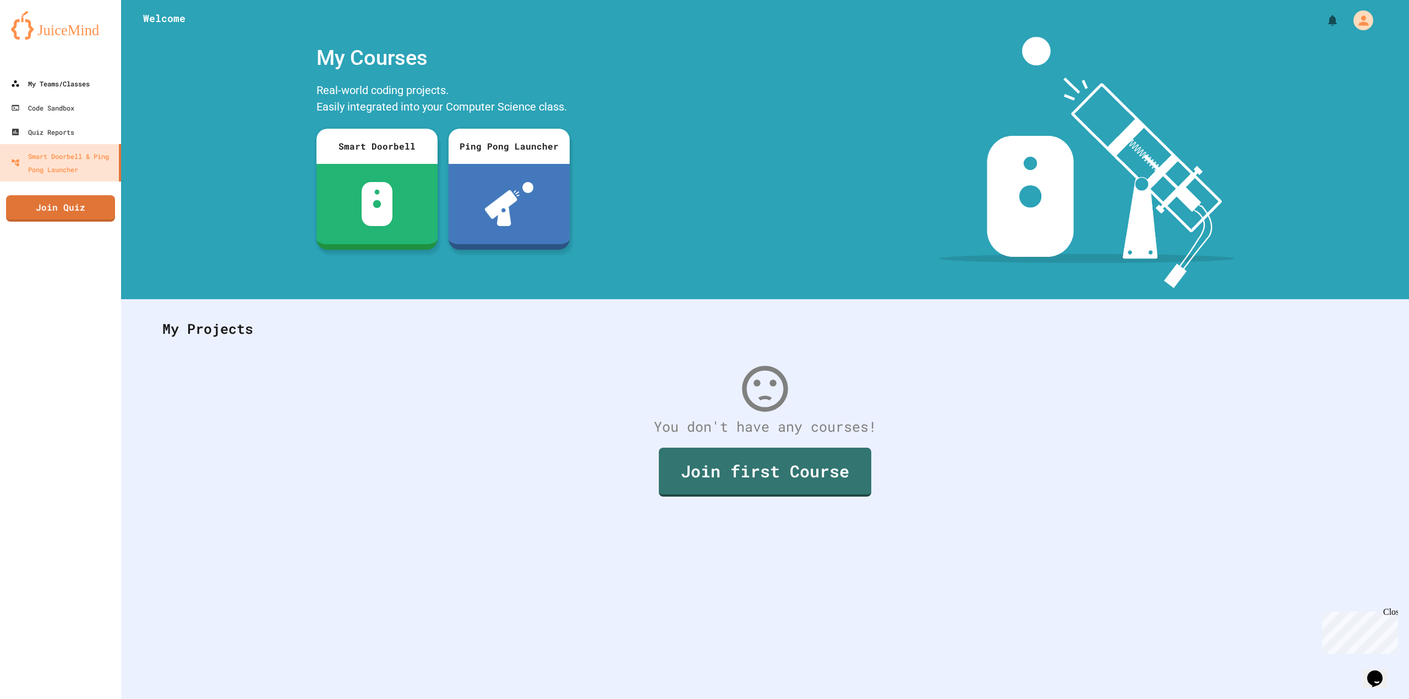
drag, startPoint x: 48, startPoint y: 67, endPoint x: 51, endPoint y: 79, distance: 12.3
click at [48, 67] on div at bounding box center [60, 61] width 121 height 22
click at [51, 83] on div "My Teams/Classes" at bounding box center [49, 84] width 81 height 14
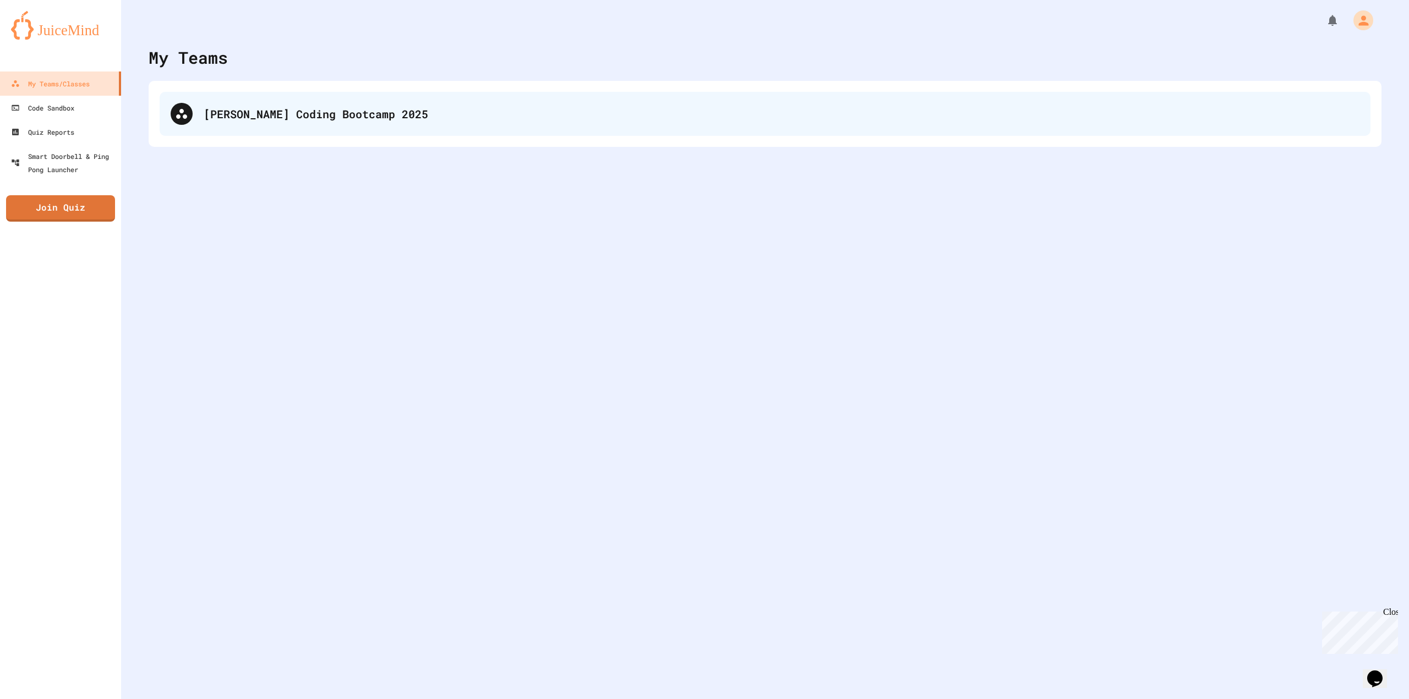
click at [258, 119] on div "[PERSON_NAME] Coding Bootcamp 2025" at bounding box center [782, 114] width 1156 height 17
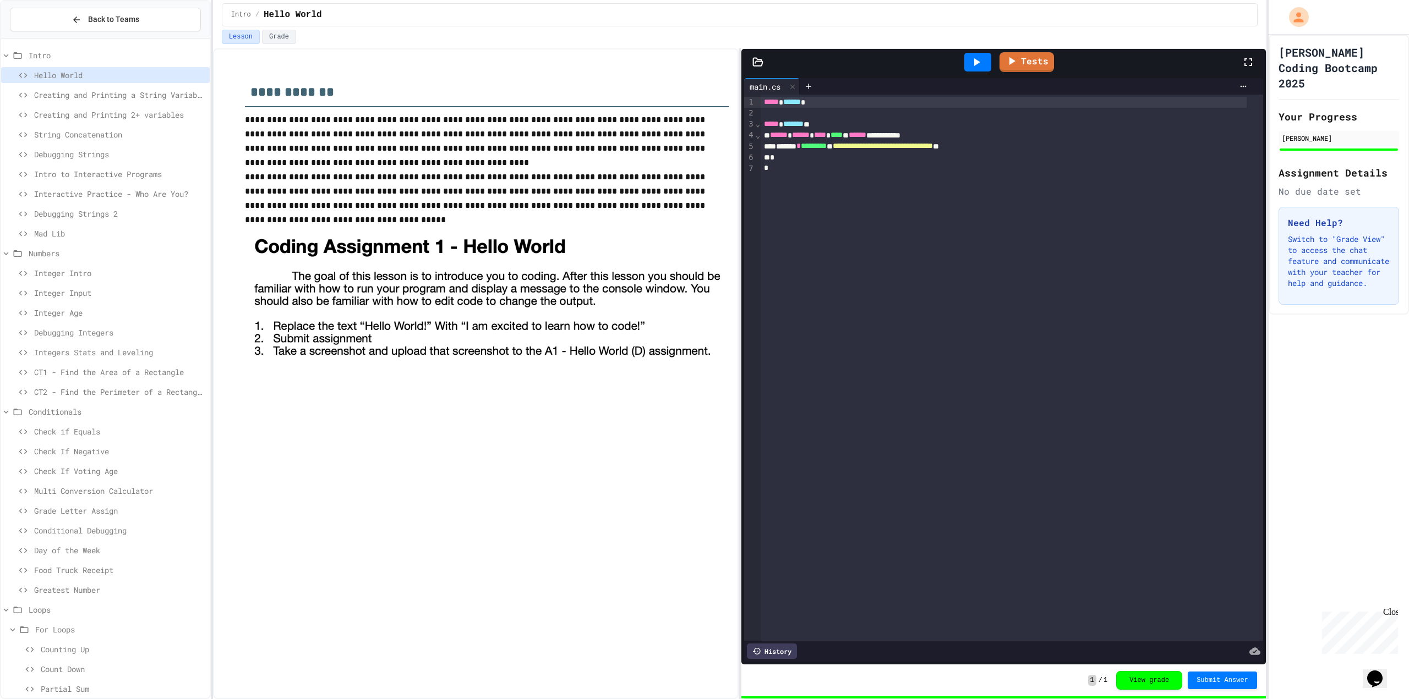
click at [100, 396] on span "CT2 - Find the Perimeter of a Rectangle" at bounding box center [119, 392] width 171 height 12
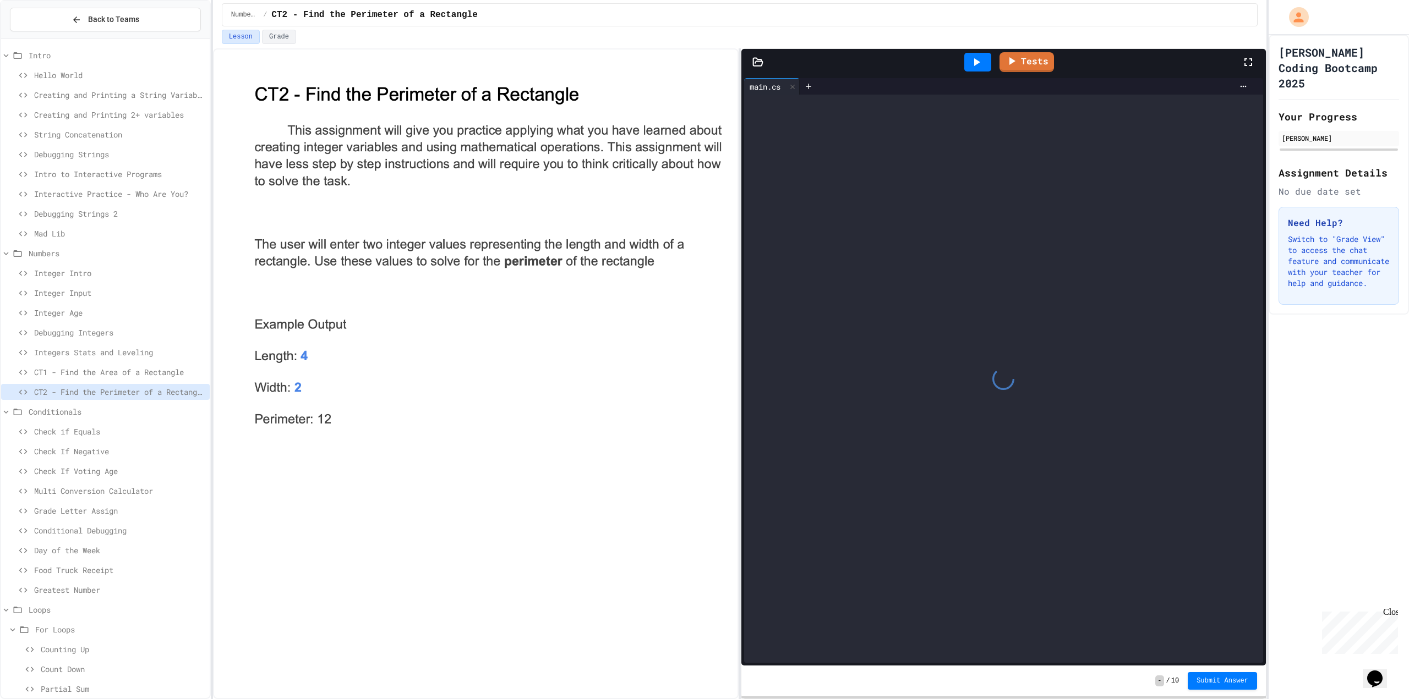
click at [104, 371] on span "CT1 - Find the Area of a Rectangle" at bounding box center [119, 372] width 171 height 12
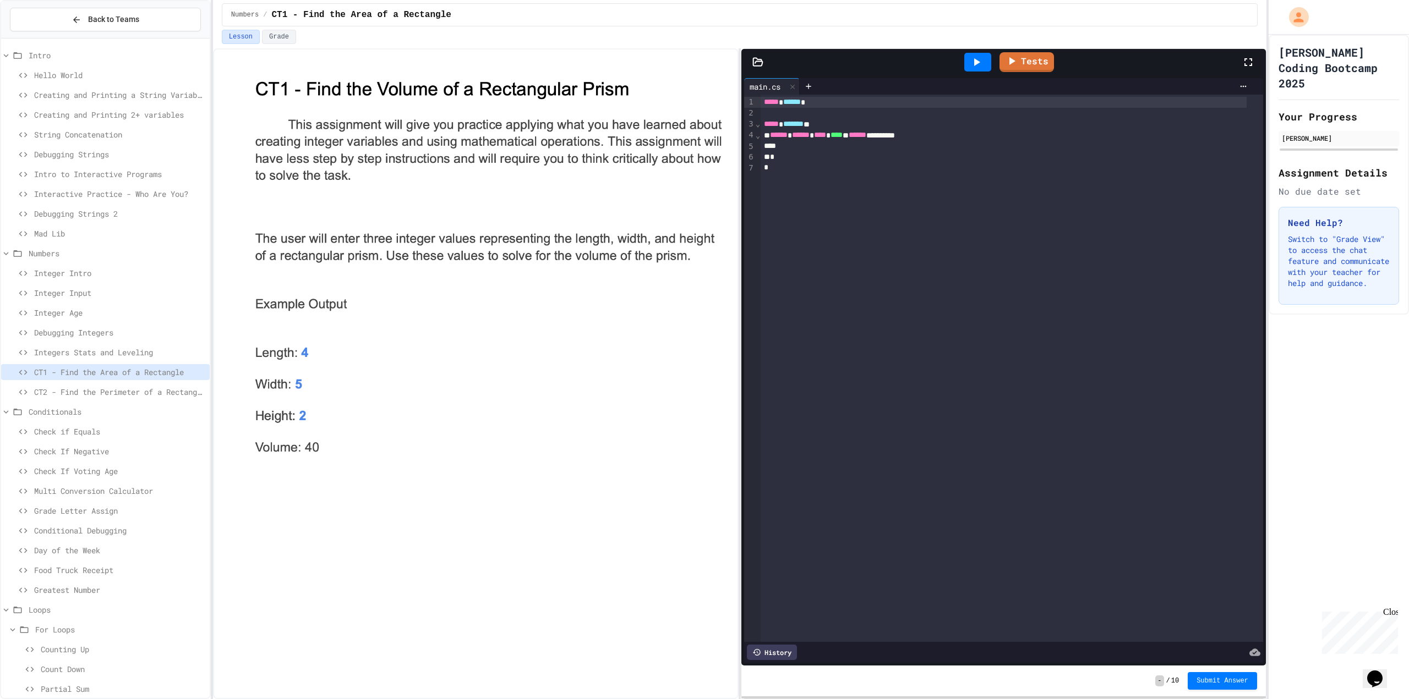
click at [74, 355] on span "Integers Stats and Leveling" at bounding box center [119, 353] width 171 height 12
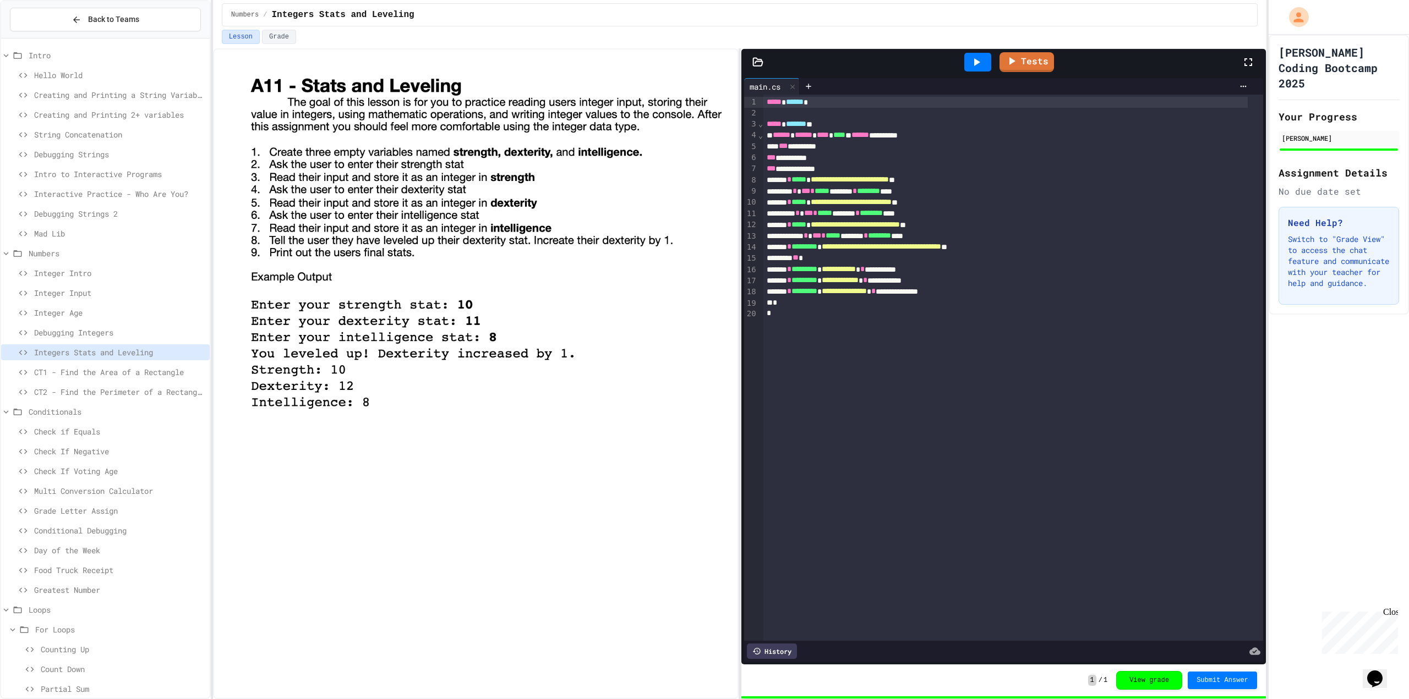
click at [75, 362] on div "Integers Stats and Leveling" at bounding box center [105, 354] width 209 height 20
click at [74, 364] on div "CT1 - Find the Area of a Rectangle" at bounding box center [105, 372] width 209 height 16
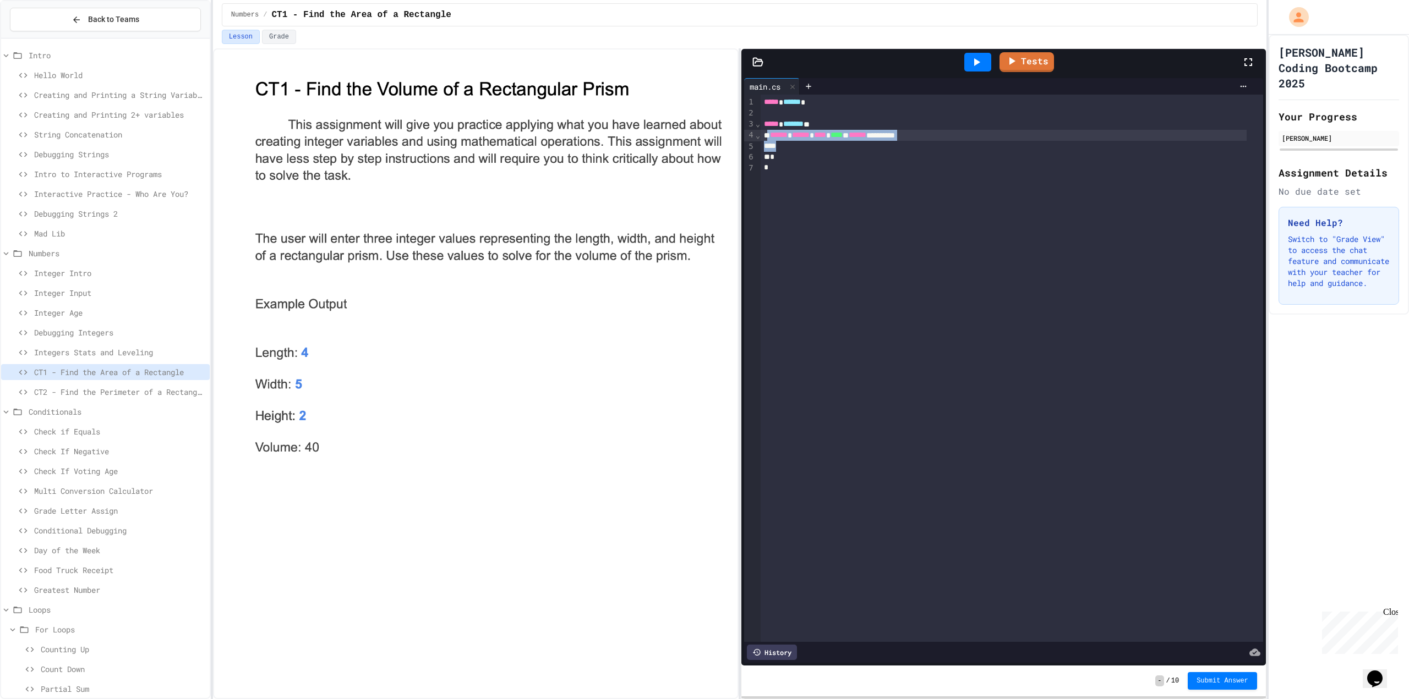
drag, startPoint x: 972, startPoint y: 151, endPoint x: 768, endPoint y: 130, distance: 205.3
click at [768, 130] on div "**********" at bounding box center [1011, 369] width 502 height 548
click at [164, 377] on span "CT1 - Find the Area of a Rectangle" at bounding box center [119, 372] width 171 height 12
click at [891, 130] on div at bounding box center [1003, 135] width 486 height 11
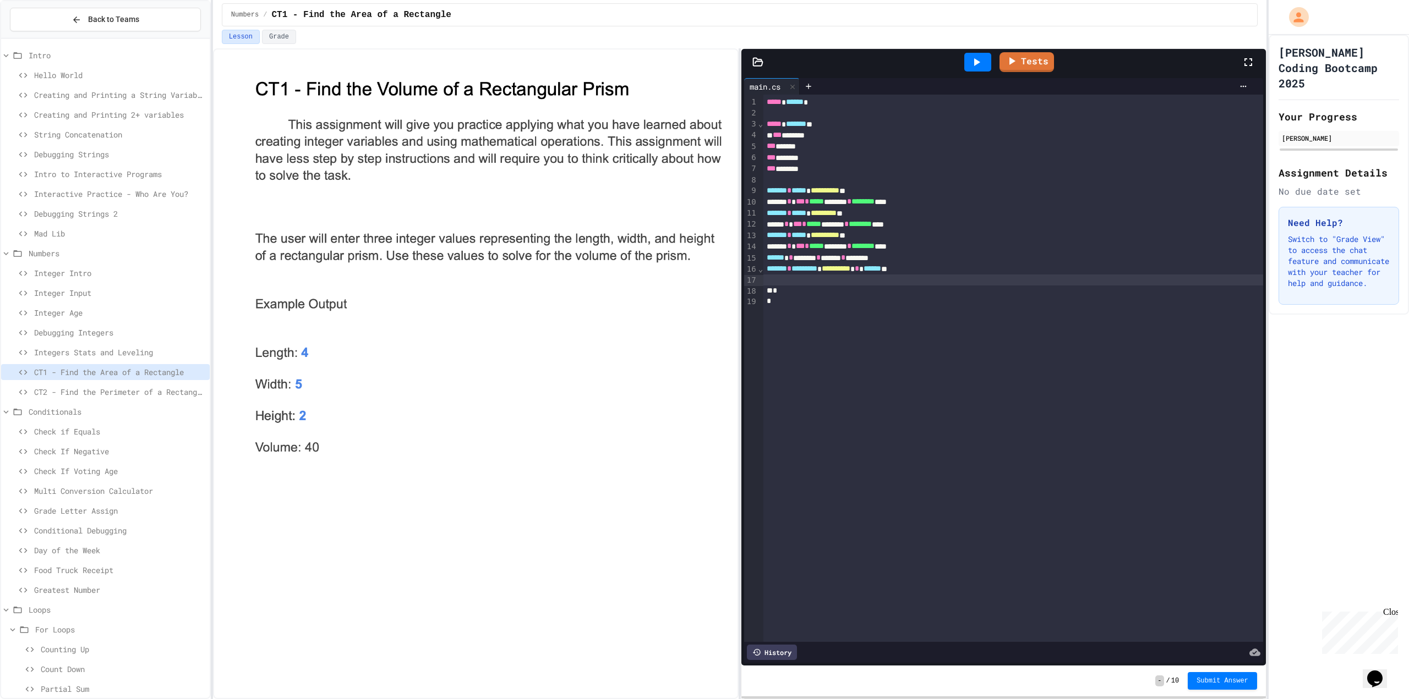
click at [980, 63] on icon at bounding box center [976, 62] width 13 height 13
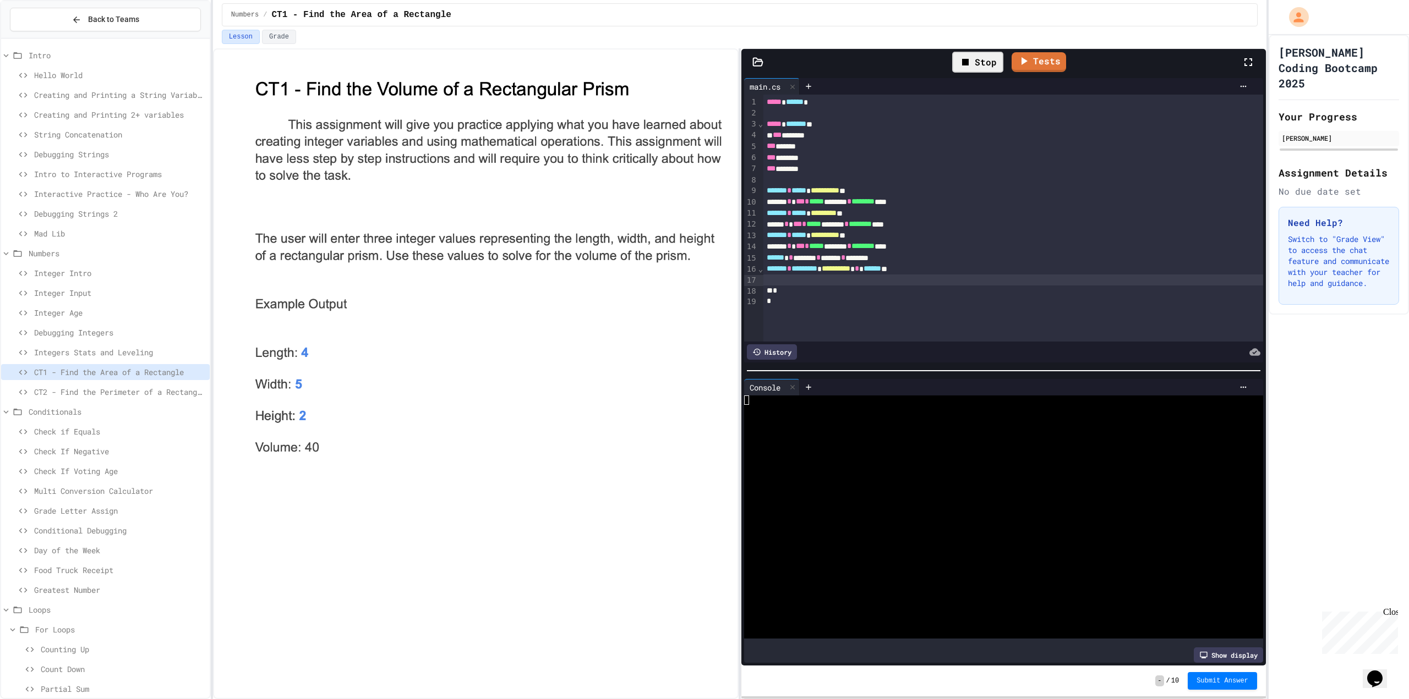
click at [900, 425] on div at bounding box center [994, 428] width 500 height 9
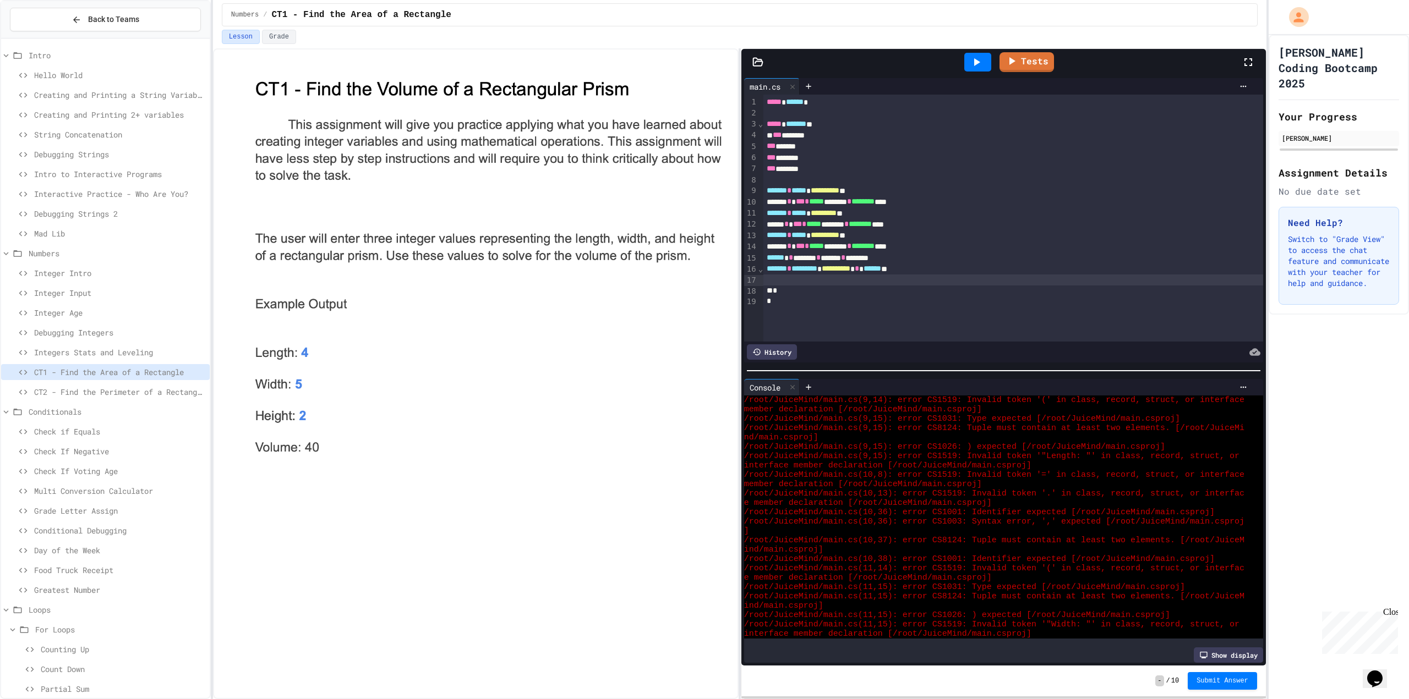
click at [874, 249] on span "********" at bounding box center [862, 246] width 23 height 8
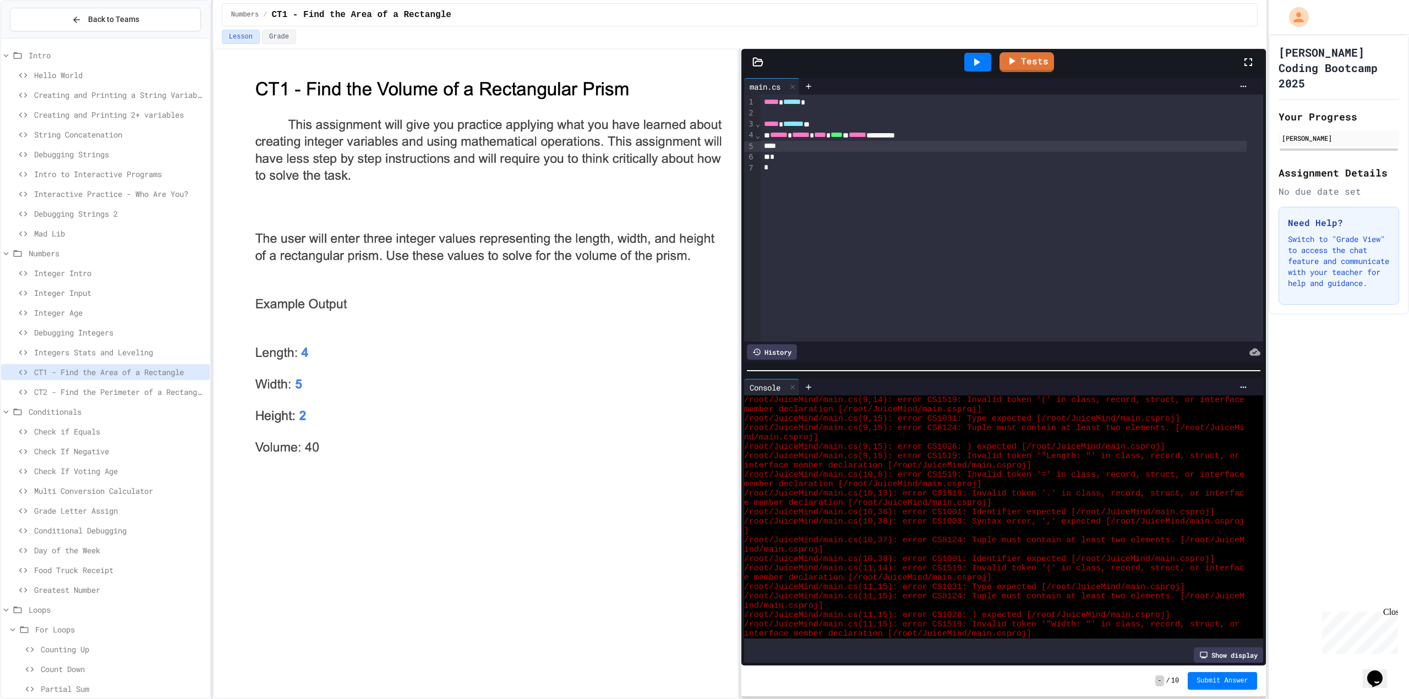
click at [993, 148] on div at bounding box center [1003, 146] width 486 height 11
click at [997, 133] on div "**********" at bounding box center [1003, 135] width 486 height 11
click at [987, 152] on div "*" at bounding box center [1003, 157] width 486 height 11
click at [987, 143] on div at bounding box center [1003, 146] width 486 height 11
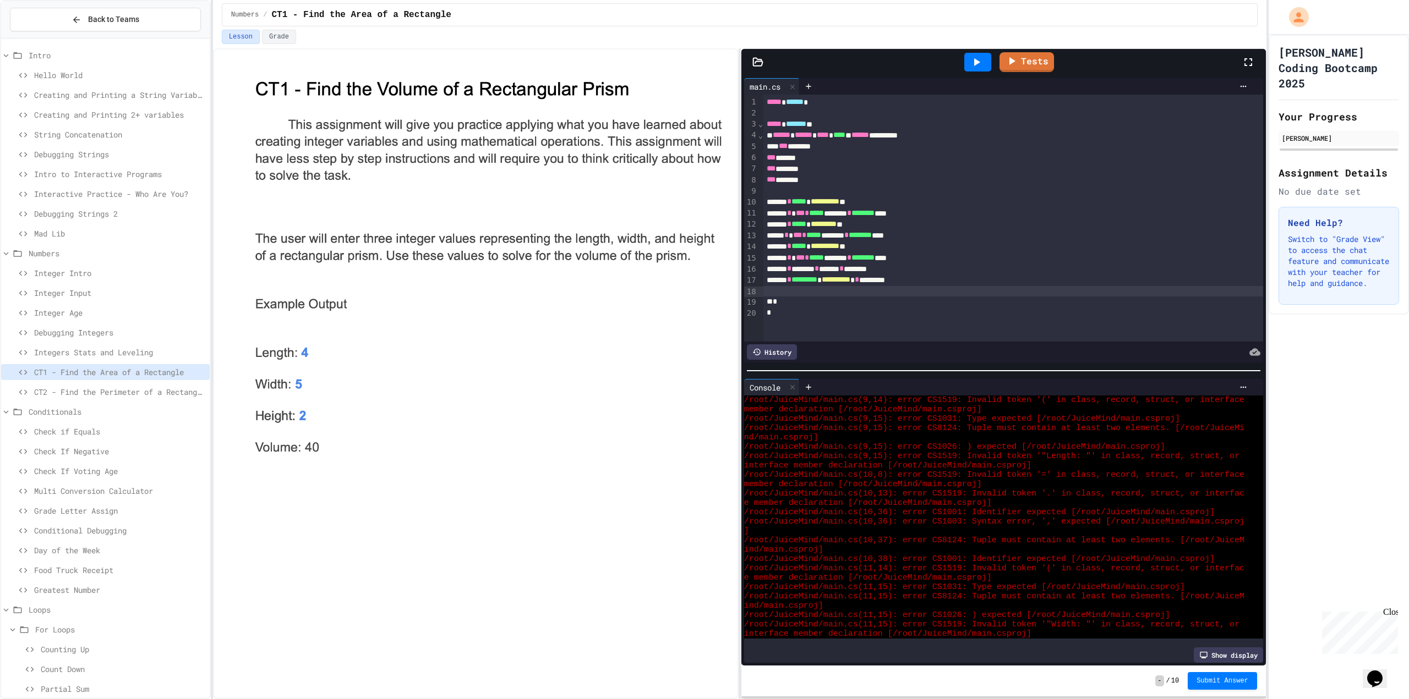
click at [989, 64] on div at bounding box center [977, 62] width 27 height 19
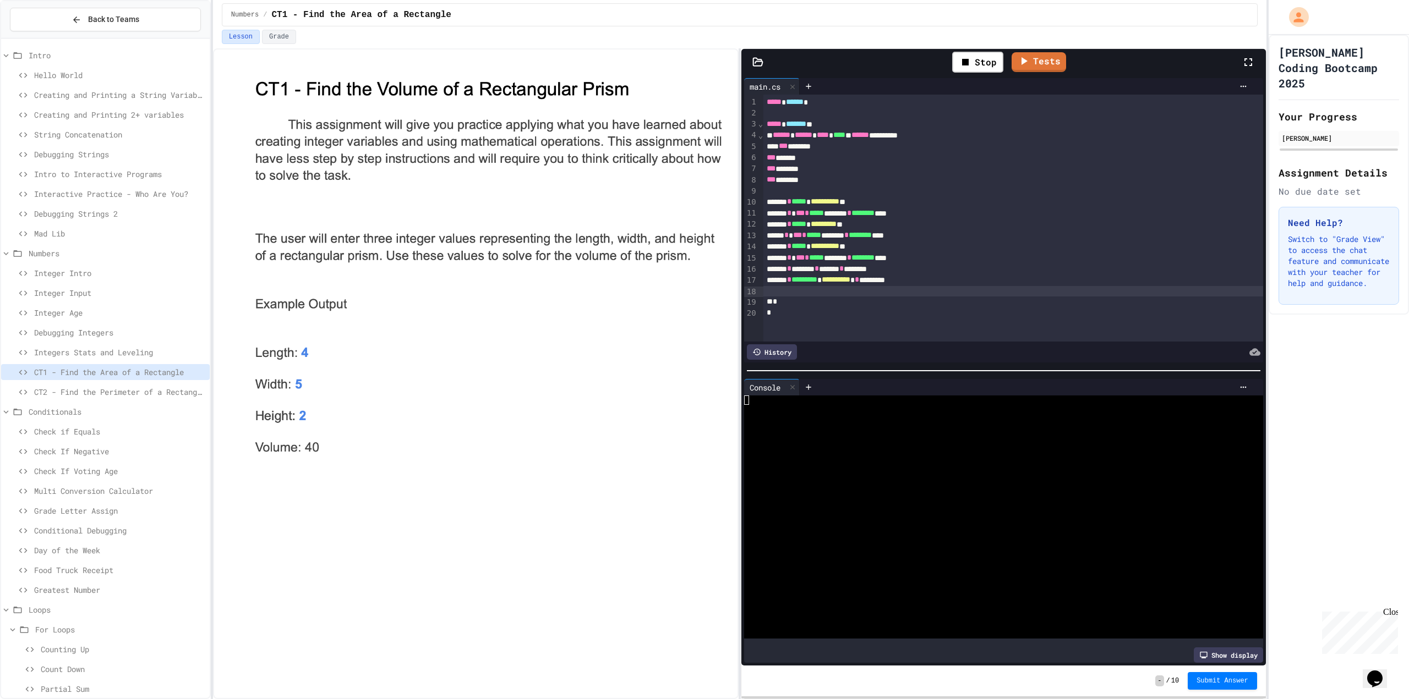
click at [865, 452] on div at bounding box center [994, 456] width 500 height 9
click at [881, 414] on div at bounding box center [994, 418] width 500 height 9
click at [1052, 61] on link "Tests" at bounding box center [1026, 61] width 54 height 20
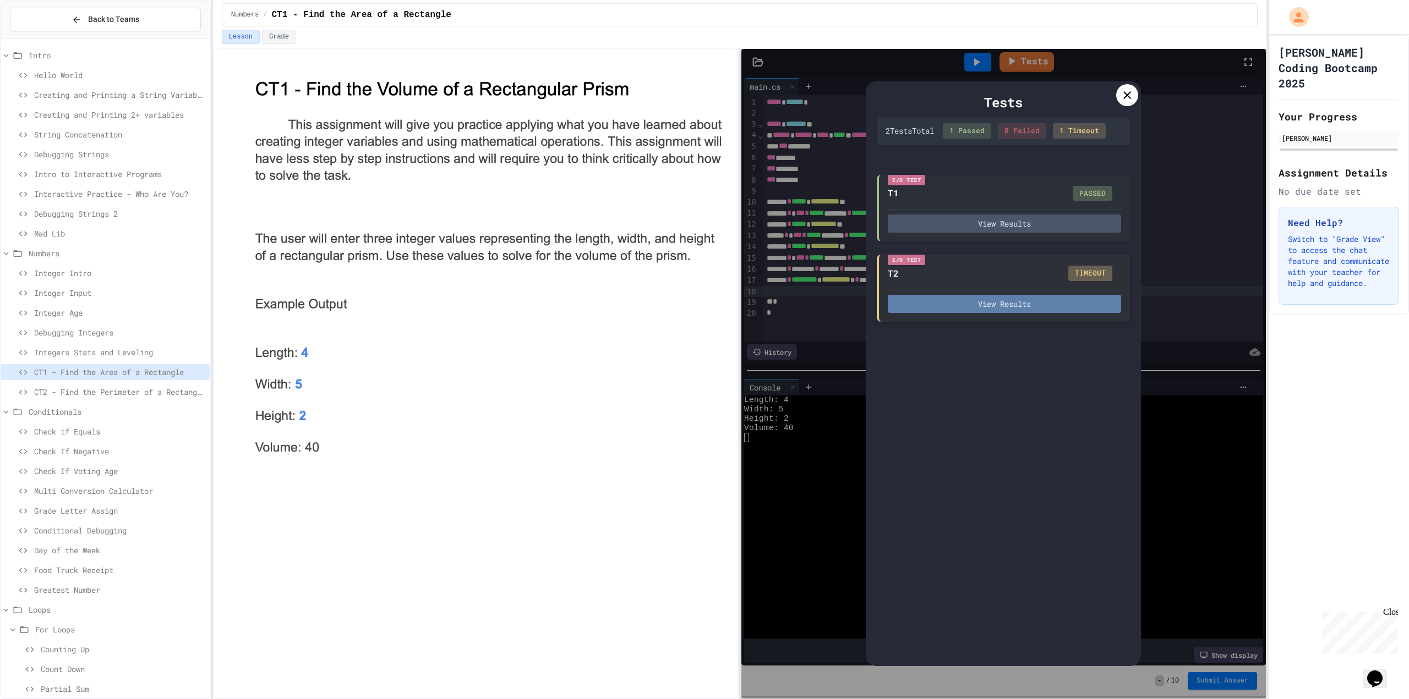
click at [1033, 311] on button "View Results" at bounding box center [1004, 304] width 233 height 18
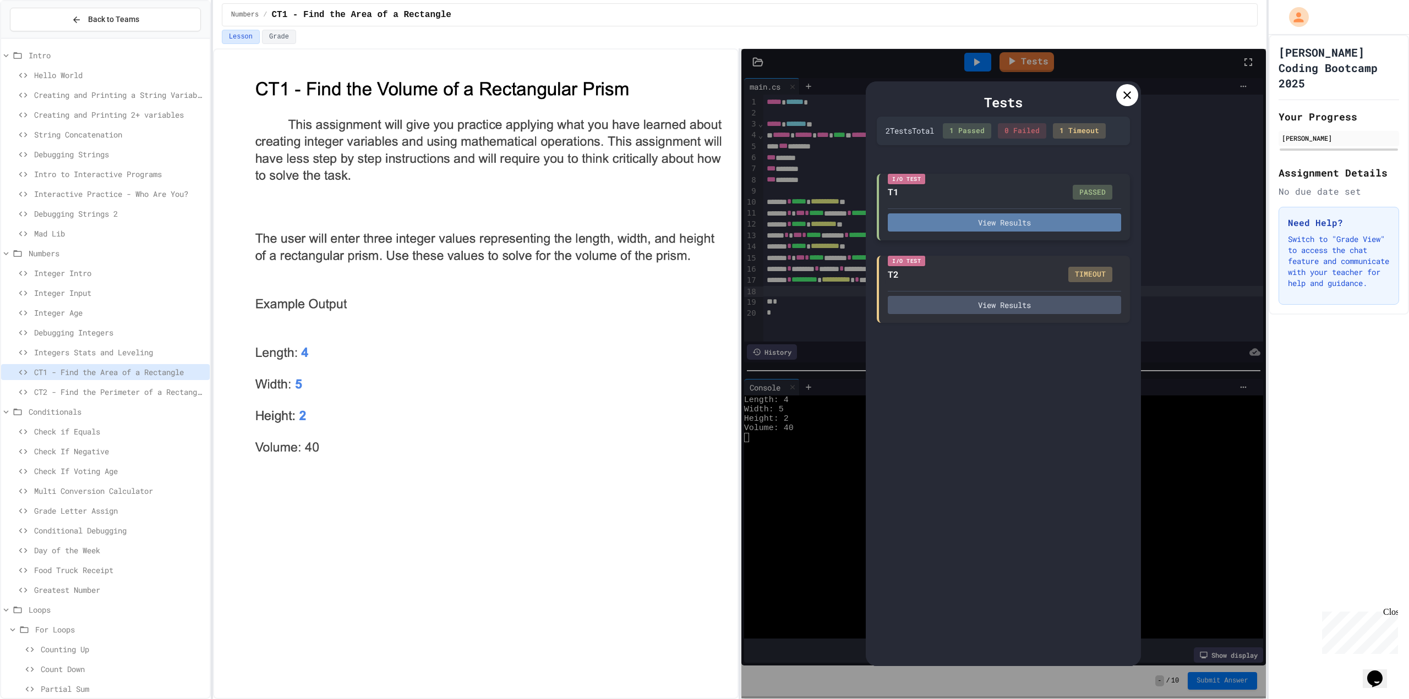
click at [971, 231] on button "View Results" at bounding box center [1004, 223] width 233 height 18
click at [954, 294] on div "View Results" at bounding box center [1004, 301] width 233 height 23
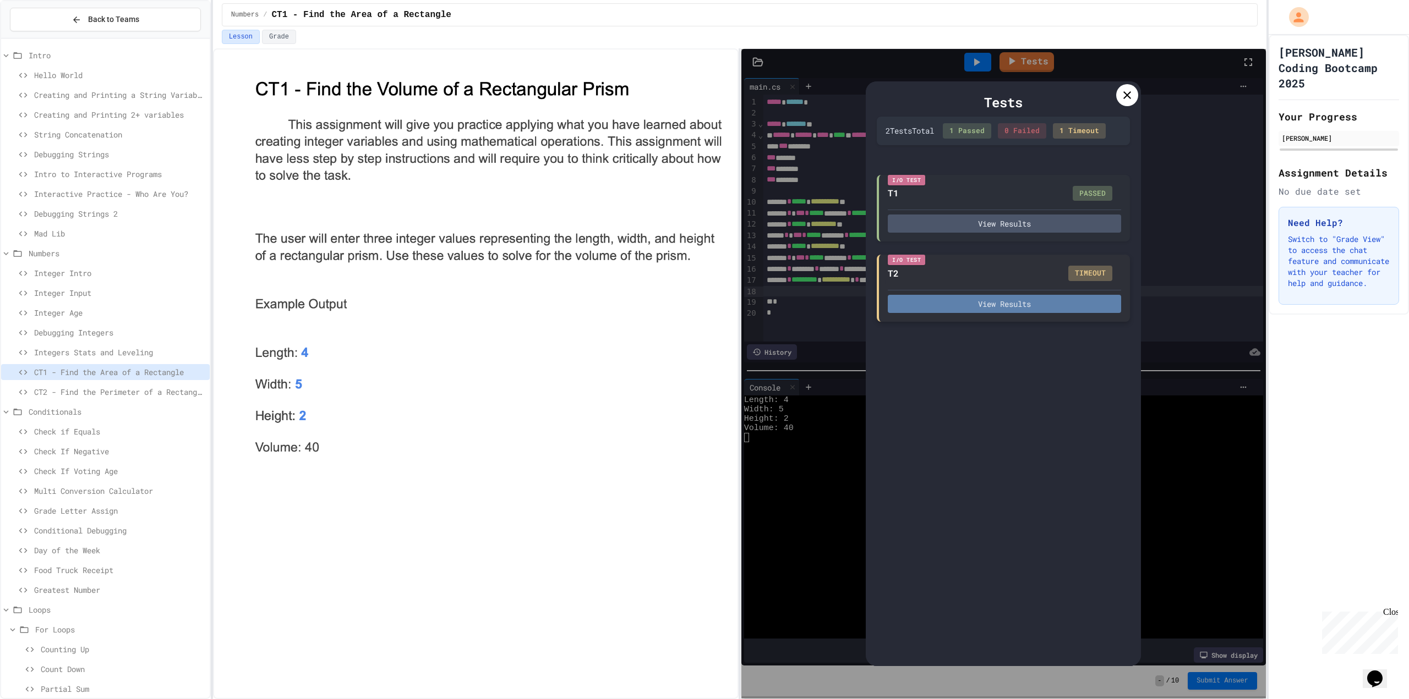
click at [954, 306] on button "View Results" at bounding box center [1004, 304] width 233 height 18
click at [1126, 100] on icon at bounding box center [1126, 95] width 13 height 13
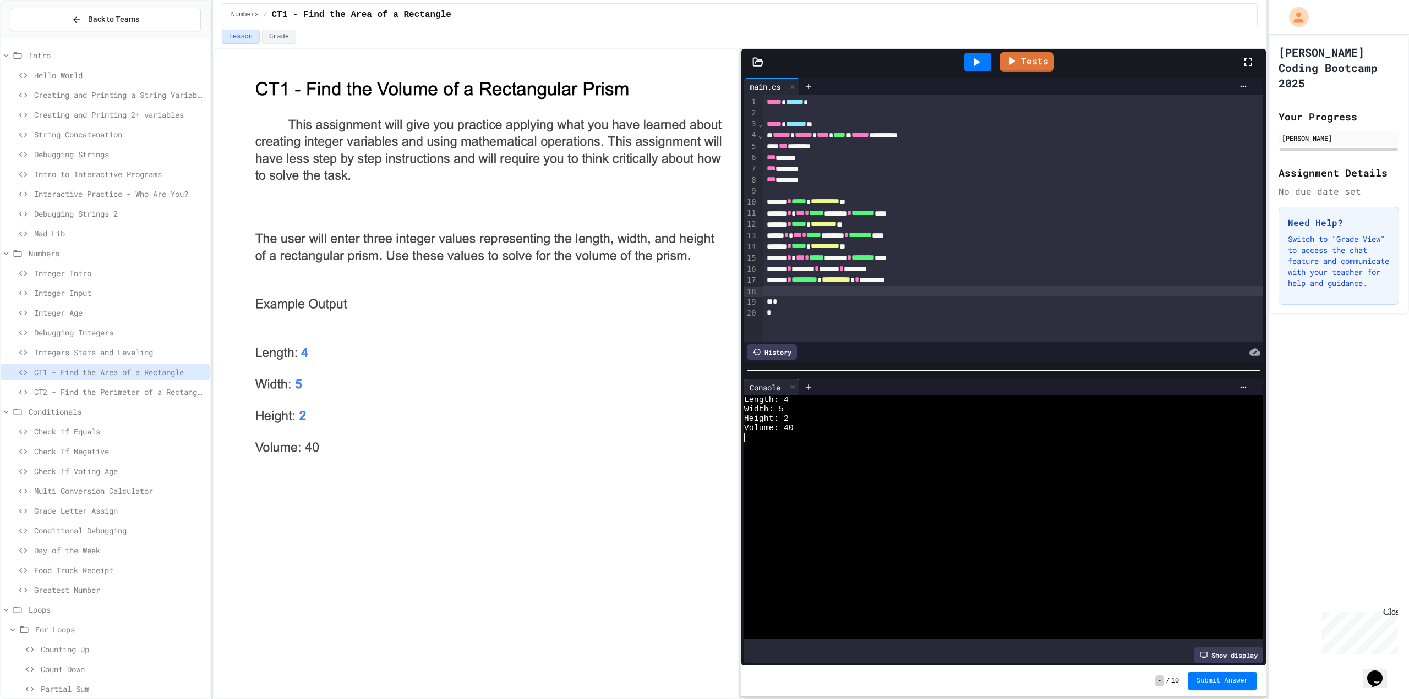
click at [976, 71] on div at bounding box center [977, 62] width 27 height 19
click at [899, 417] on div at bounding box center [994, 418] width 500 height 9
click at [978, 42] on div "Lesson Grade" at bounding box center [740, 37] width 1036 height 14
click at [975, 61] on div "Stop" at bounding box center [977, 62] width 51 height 21
click at [975, 61] on icon at bounding box center [977, 62] width 6 height 8
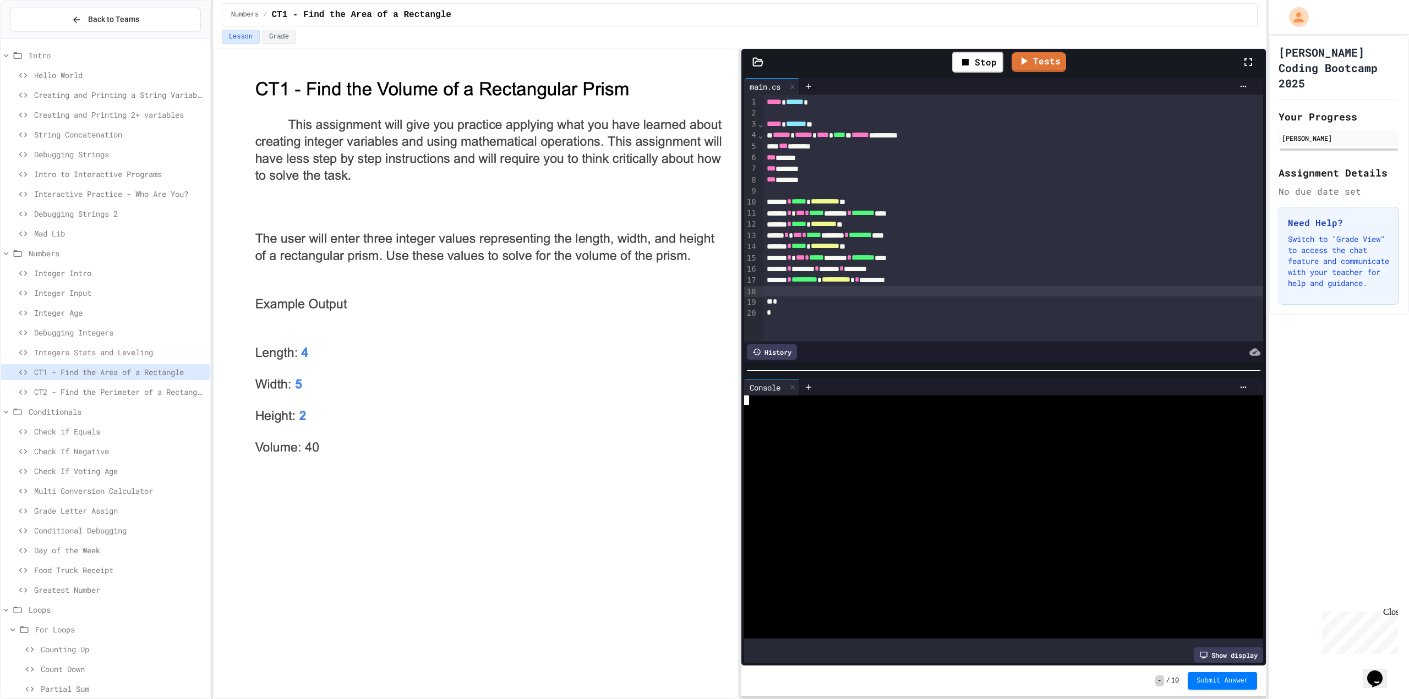
click at [1054, 415] on div at bounding box center [994, 418] width 500 height 9
click at [1041, 56] on link "Tests" at bounding box center [1027, 60] width 50 height 21
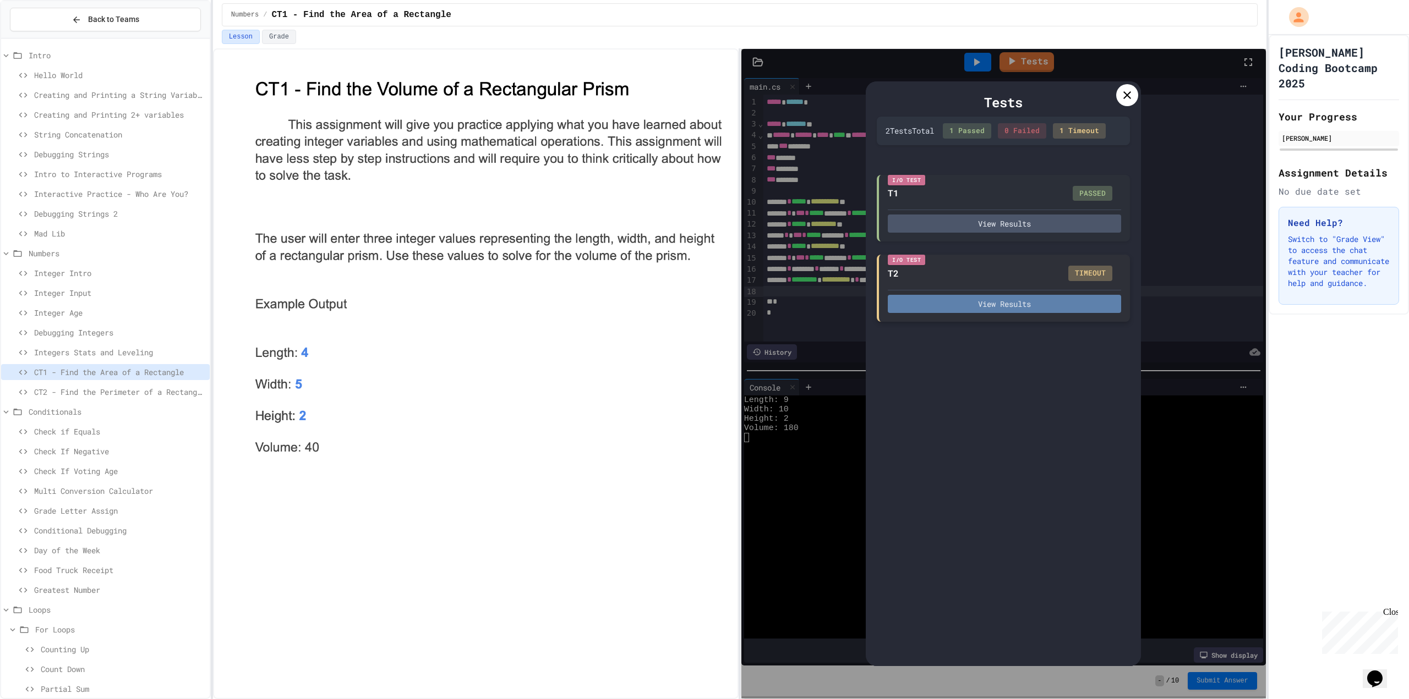
click at [1066, 300] on button "View Results" at bounding box center [1004, 304] width 233 height 18
click at [1081, 129] on div "1 Timeout" at bounding box center [1079, 130] width 53 height 15
click at [1029, 300] on button "View Results" at bounding box center [1004, 304] width 233 height 18
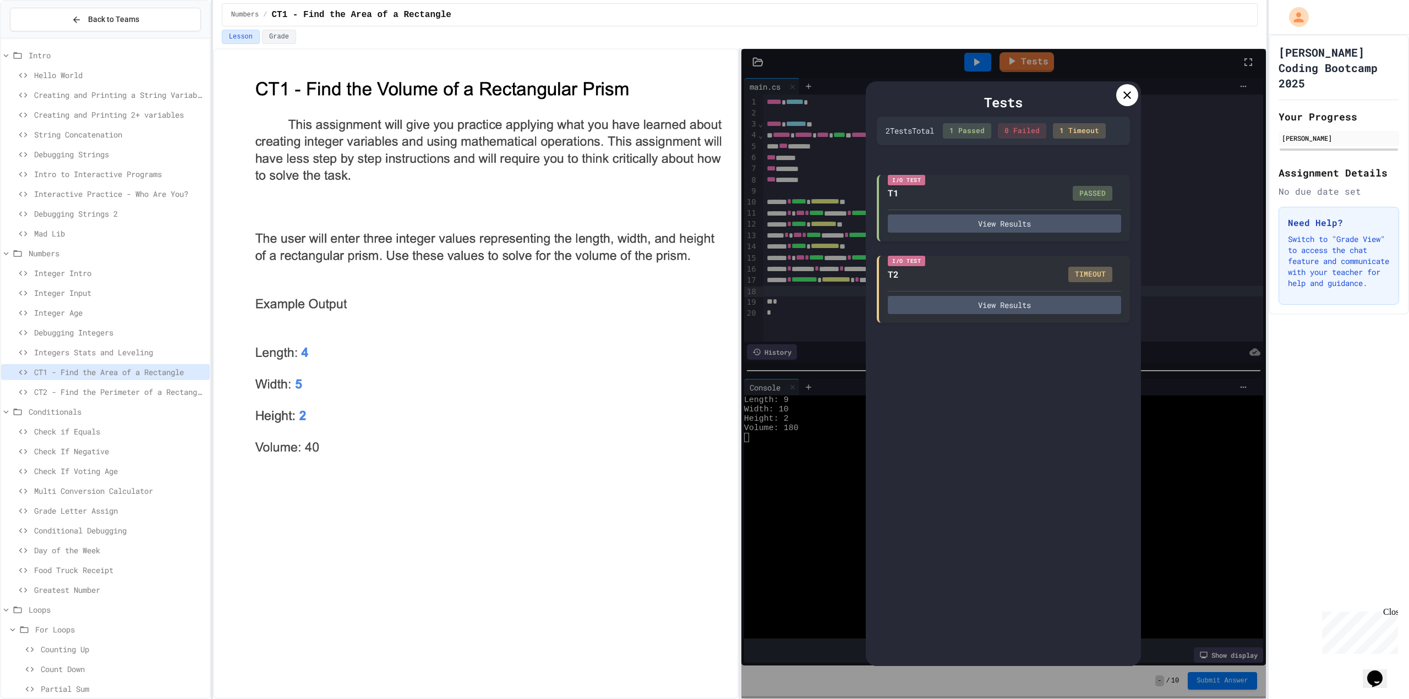
click at [1009, 307] on button "View Results" at bounding box center [1004, 304] width 233 height 18
click at [1130, 83] on div "Tests 2 Test s Total 1 Passed 0 Failed 1 Timeout I/O Test T1 PASSED View Result…" at bounding box center [1003, 373] width 275 height 585
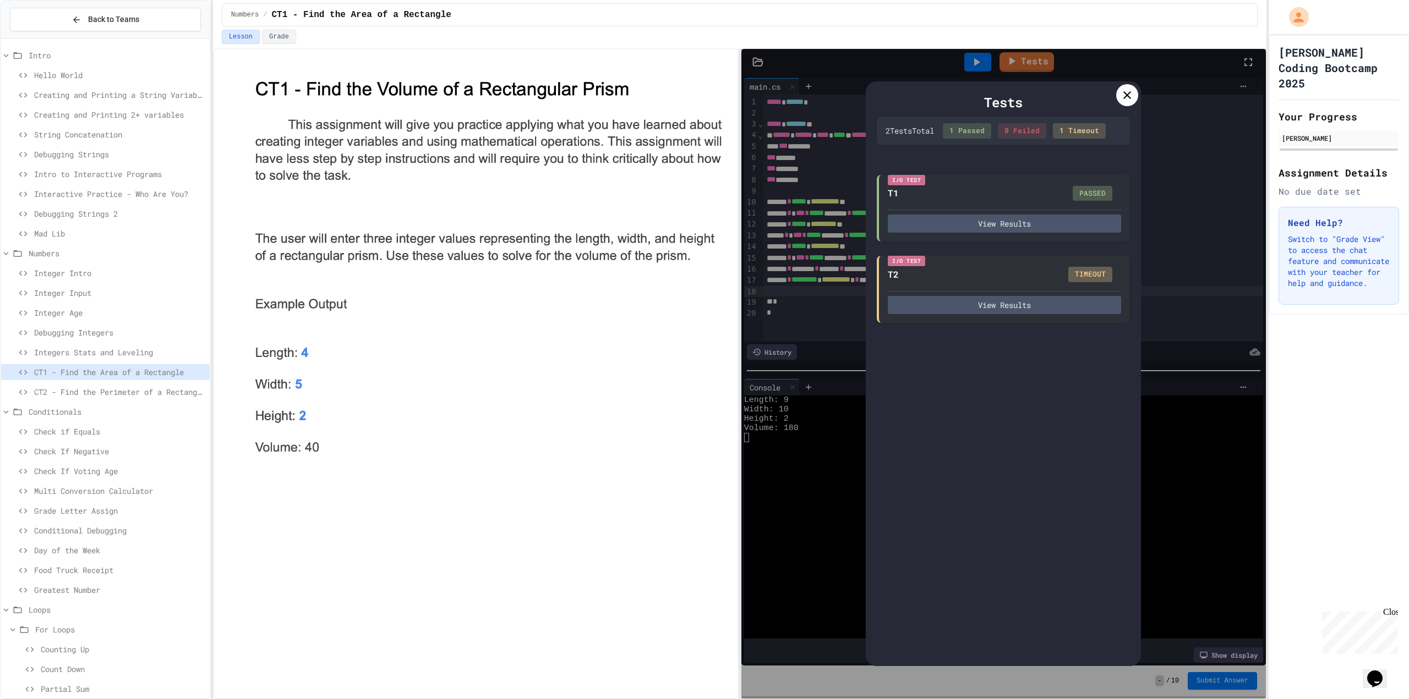
click at [1127, 85] on div at bounding box center [1127, 95] width 22 height 22
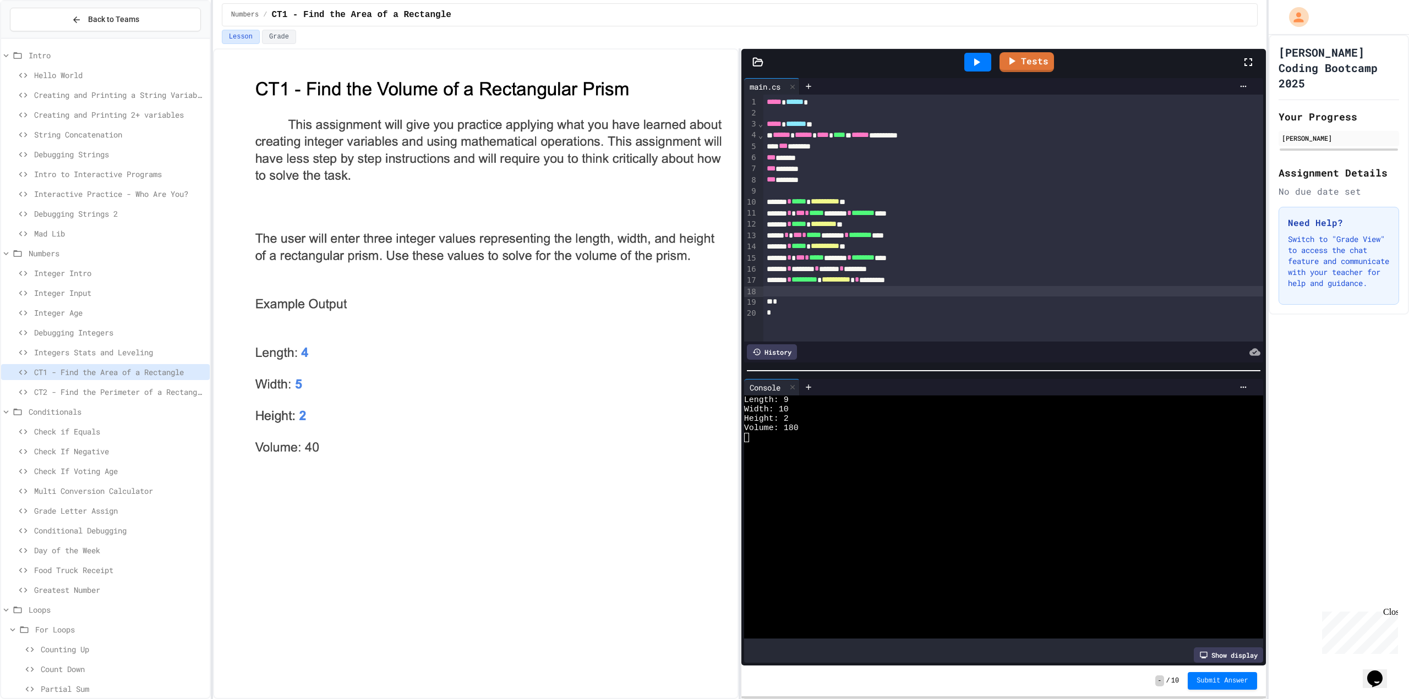
click at [967, 60] on div at bounding box center [977, 62] width 27 height 19
click at [908, 442] on div at bounding box center [994, 446] width 500 height 9
click at [1033, 74] on div "Tests" at bounding box center [1007, 62] width 467 height 30
click at [1039, 58] on link "Tests" at bounding box center [1026, 61] width 52 height 21
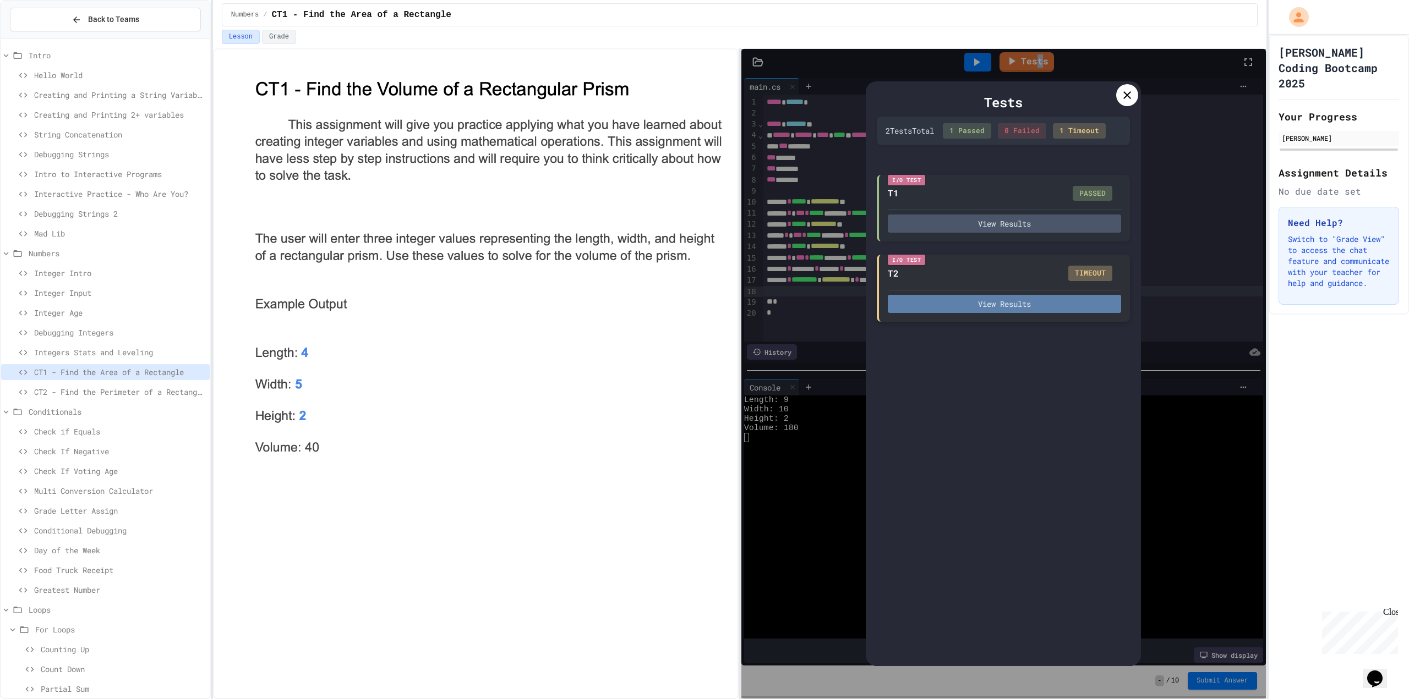
click at [1103, 304] on button "View Results" at bounding box center [1004, 304] width 233 height 18
click at [1089, 297] on button "View Results" at bounding box center [1004, 304] width 233 height 18
drag, startPoint x: 927, startPoint y: 246, endPoint x: 919, endPoint y: 253, distance: 10.1
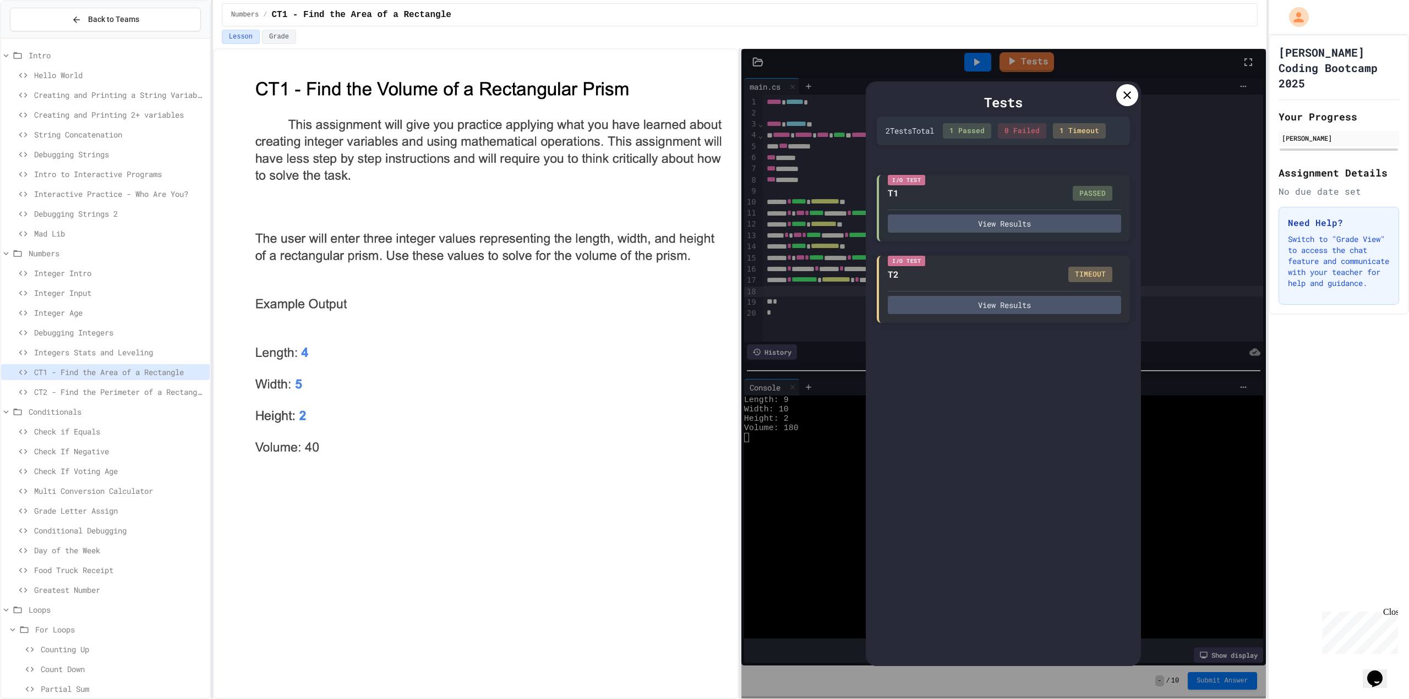
click at [1124, 100] on icon at bounding box center [1126, 95] width 13 height 13
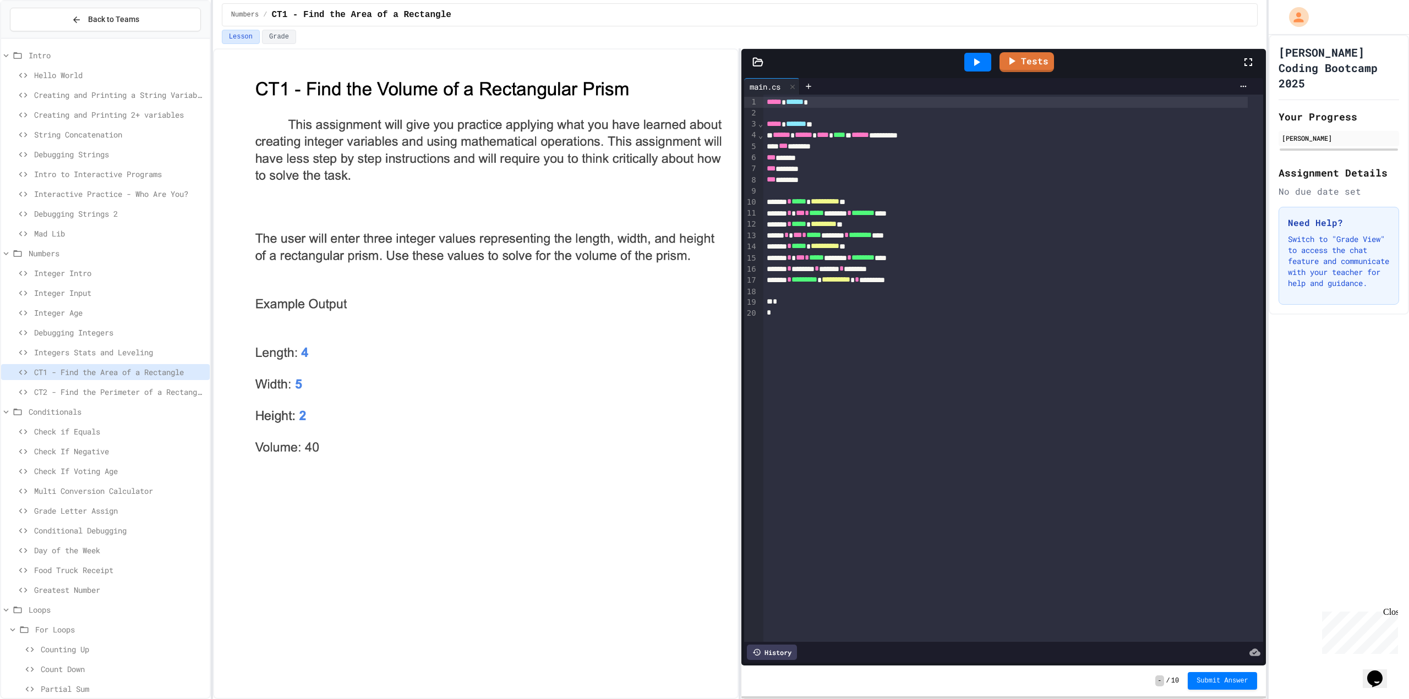
click at [972, 61] on icon at bounding box center [976, 62] width 13 height 13
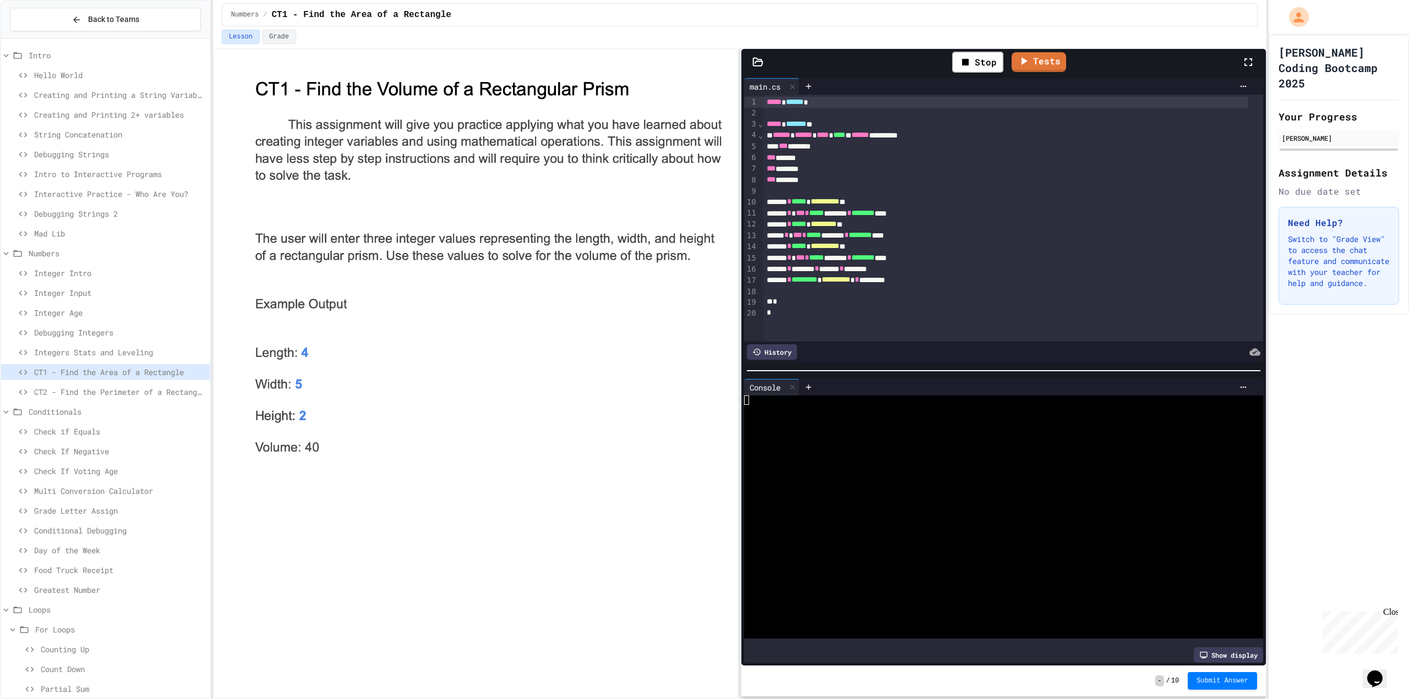
click at [895, 490] on div at bounding box center [994, 493] width 500 height 9
click at [916, 414] on div at bounding box center [994, 418] width 500 height 9
click at [1037, 56] on link "Tests" at bounding box center [1026, 60] width 50 height 21
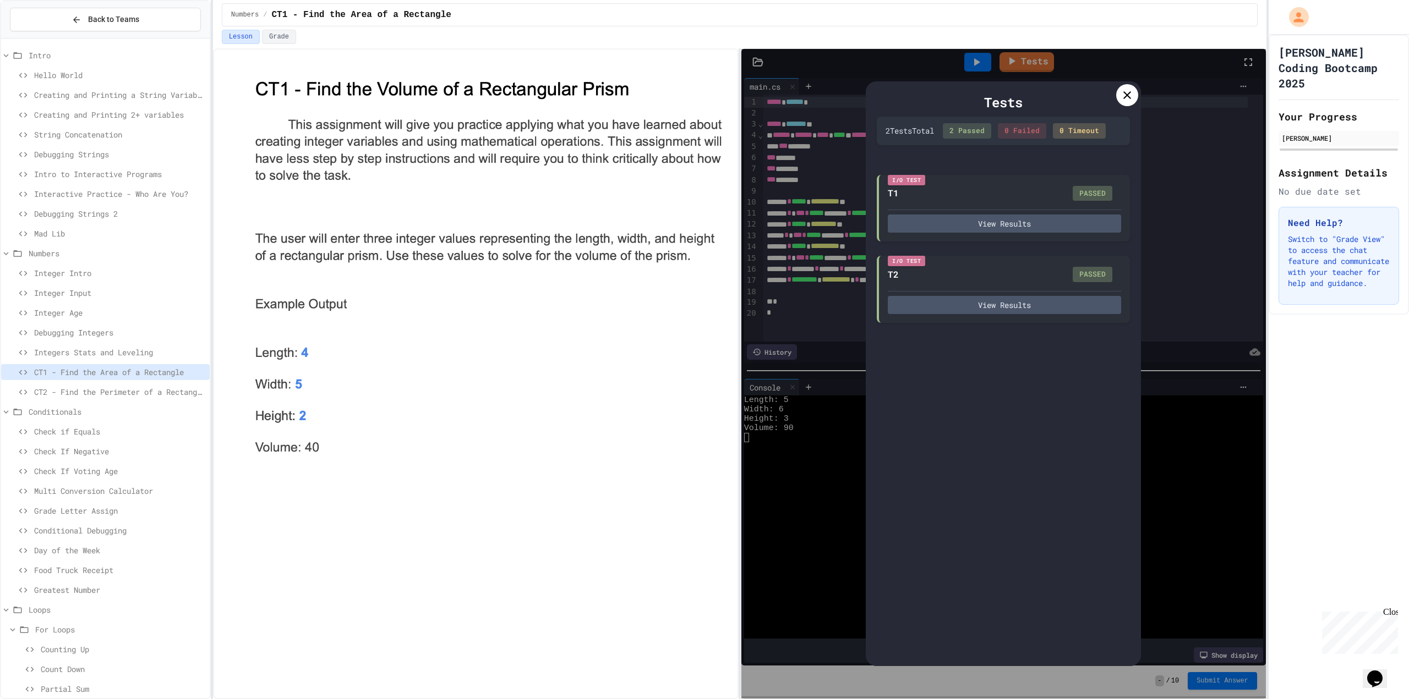
click at [1126, 88] on div at bounding box center [1127, 95] width 22 height 22
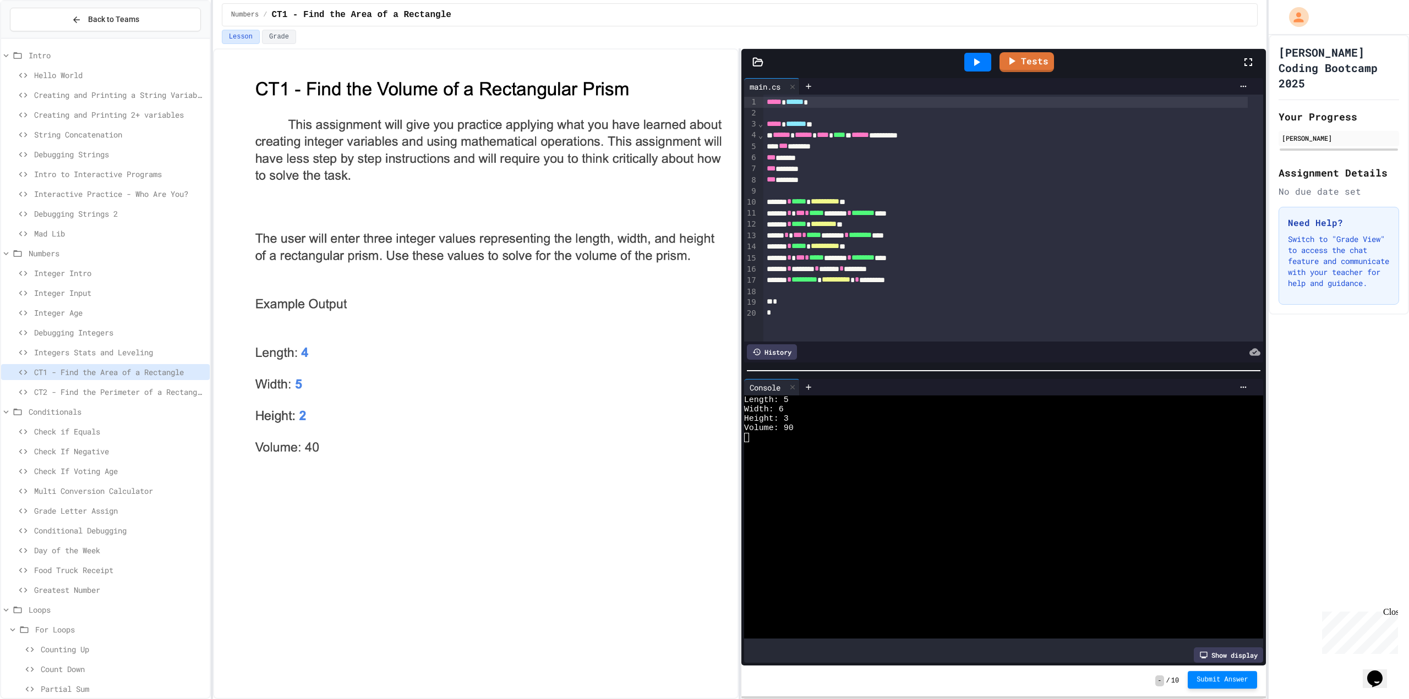
click at [1224, 683] on span "Submit Answer" at bounding box center [1222, 680] width 52 height 9
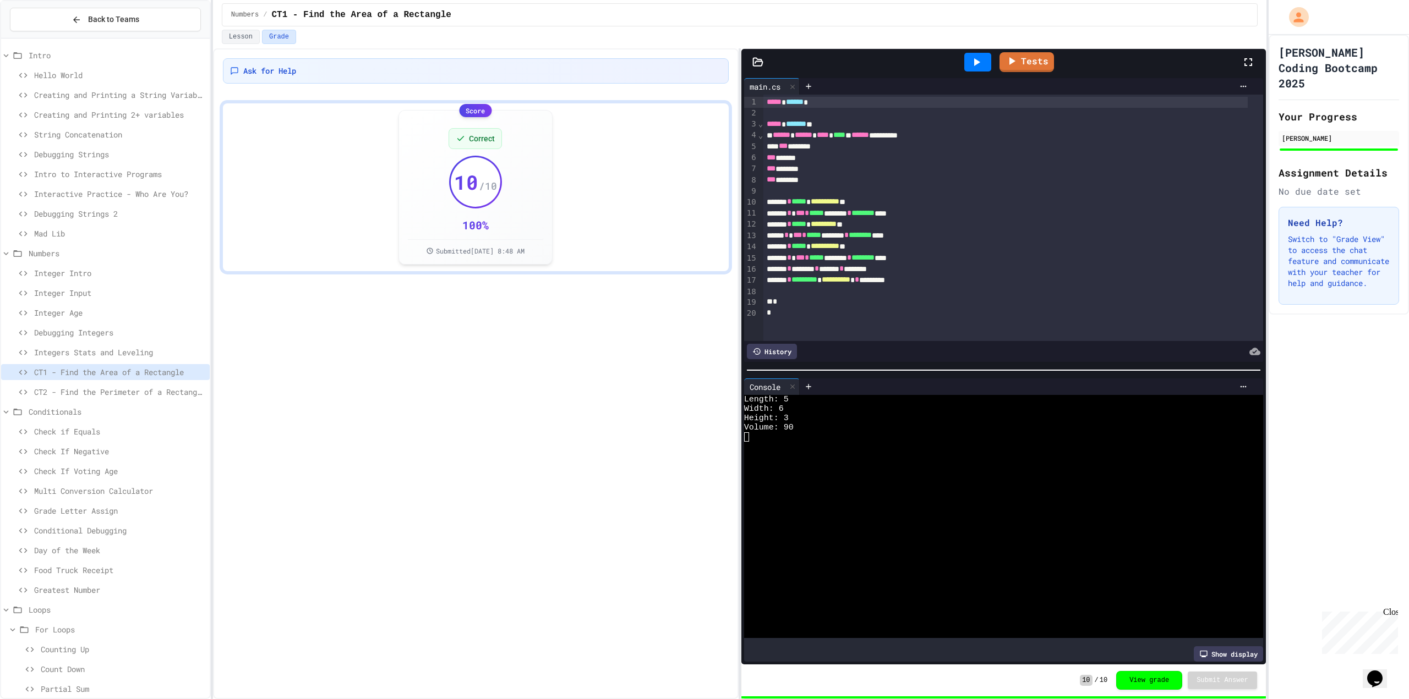
click at [165, 392] on span "CT2 - Find the Perimeter of a Rectangle" at bounding box center [119, 392] width 171 height 12
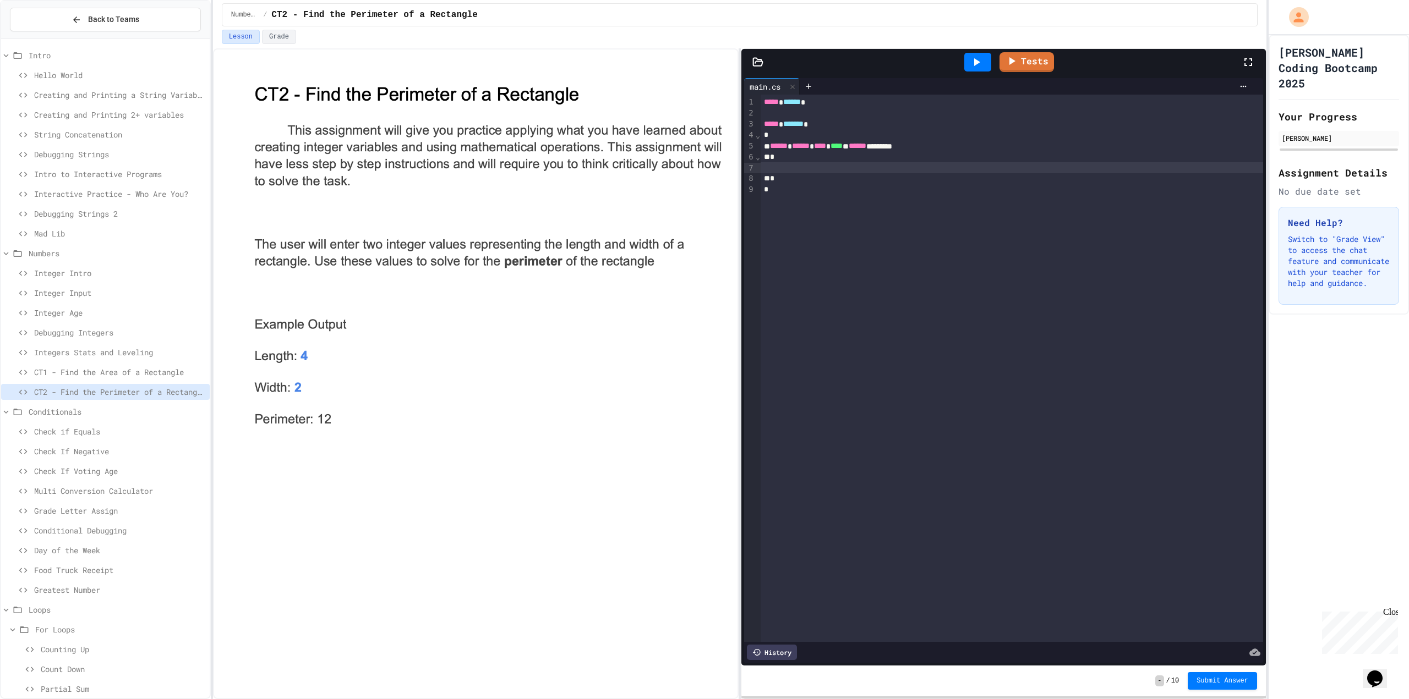
click at [882, 169] on div at bounding box center [1011, 167] width 502 height 11
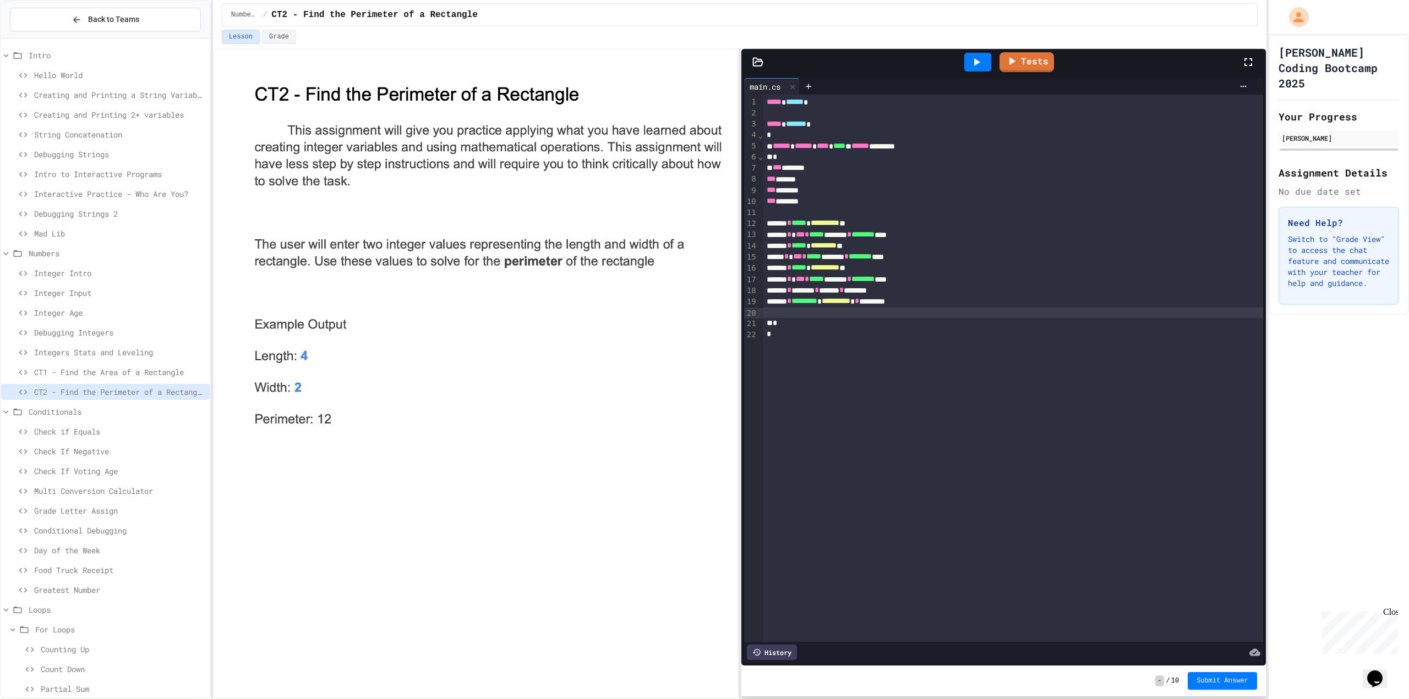
click at [968, 58] on div at bounding box center [977, 62] width 27 height 19
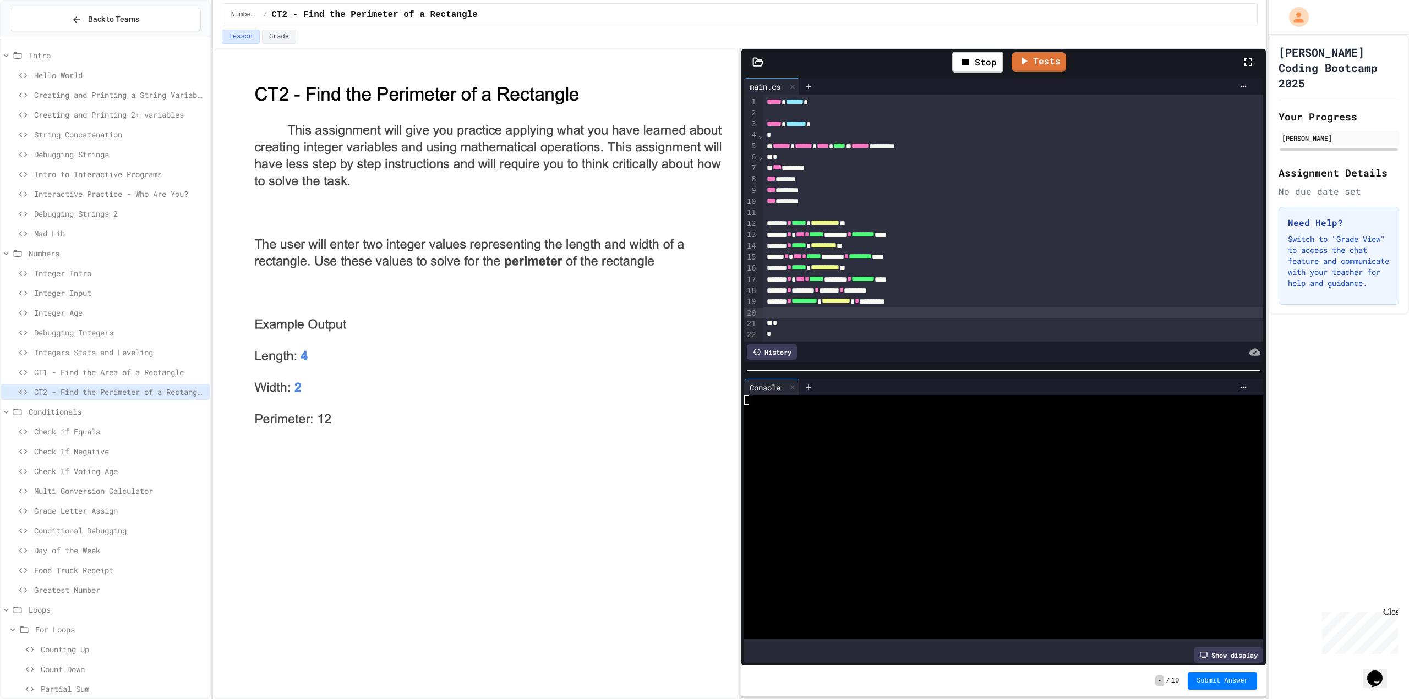
click at [818, 442] on div at bounding box center [994, 446] width 500 height 9
click at [839, 405] on div at bounding box center [994, 409] width 500 height 9
click at [872, 256] on span "********" at bounding box center [859, 257] width 23 height 8
click at [955, 270] on div "**********" at bounding box center [1001, 267] width 476 height 11
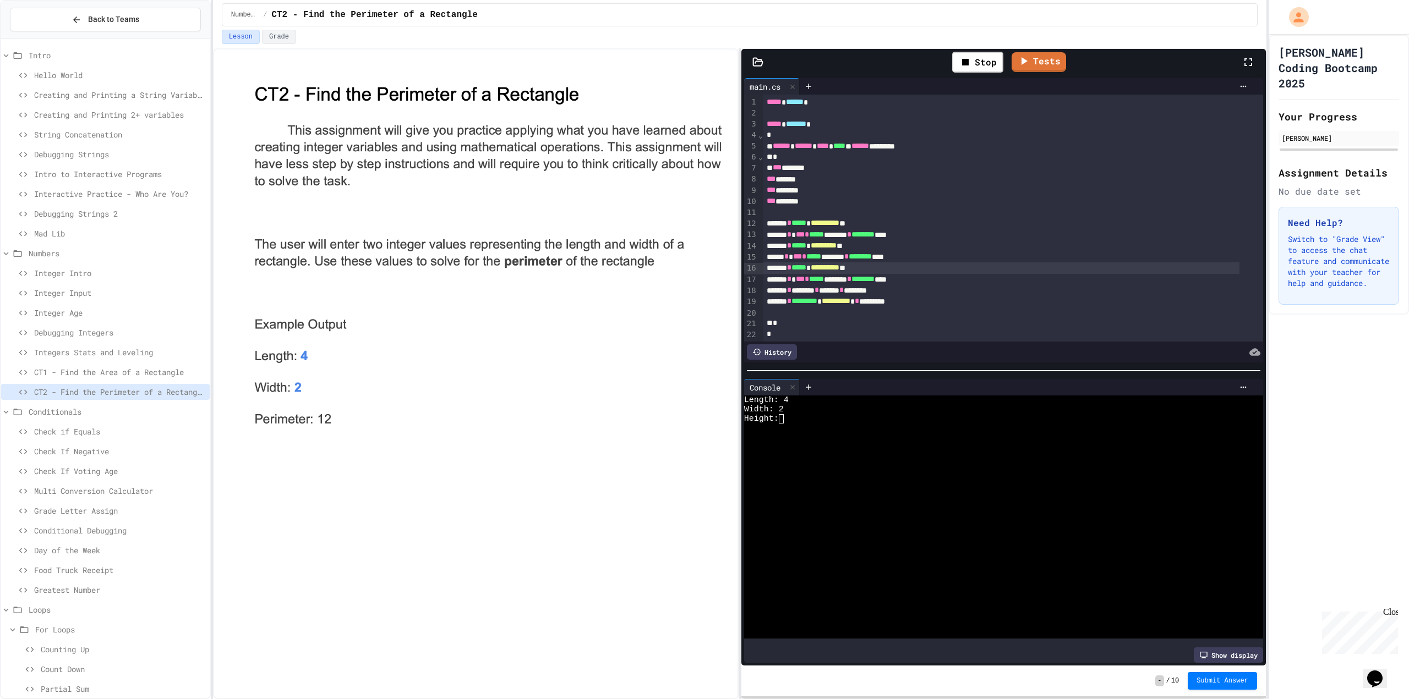
click at [946, 315] on div at bounding box center [1013, 313] width 500 height 11
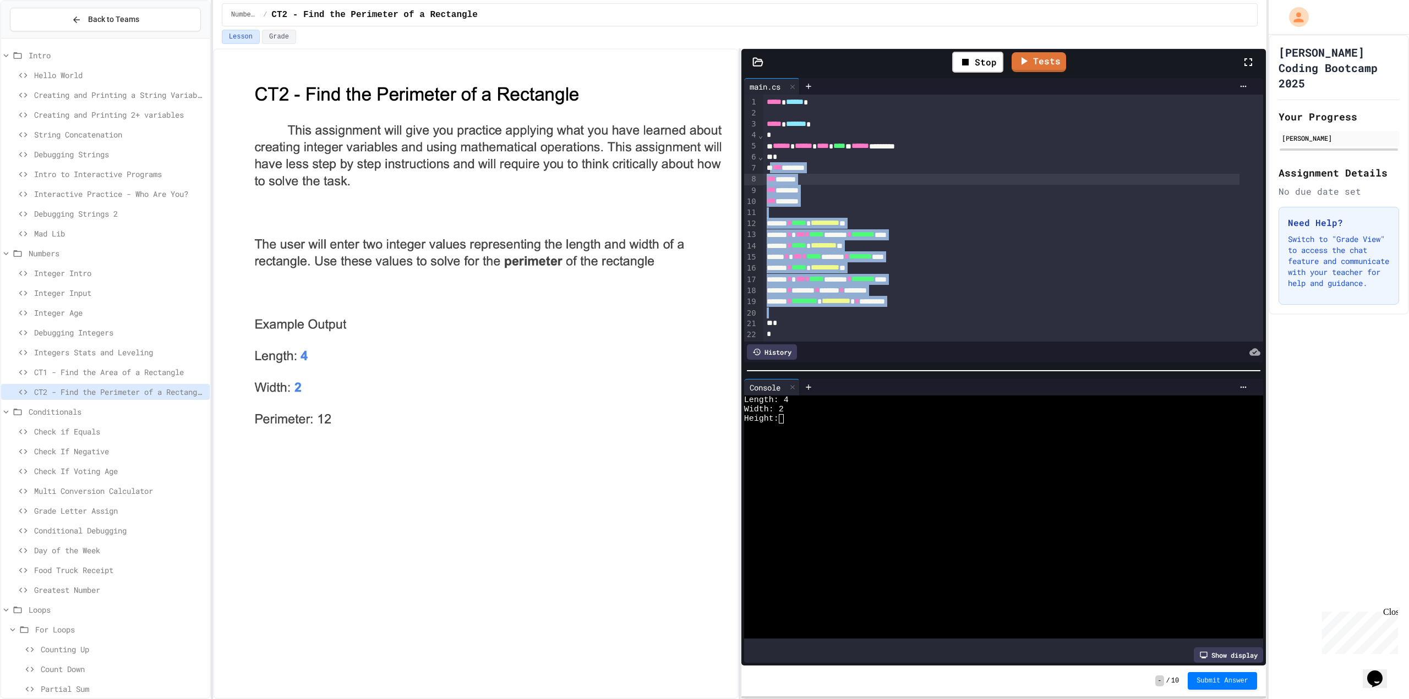
drag, startPoint x: 955, startPoint y: 308, endPoint x: 768, endPoint y: 171, distance: 232.7
click at [768, 171] on div "**********" at bounding box center [1013, 218] width 500 height 247
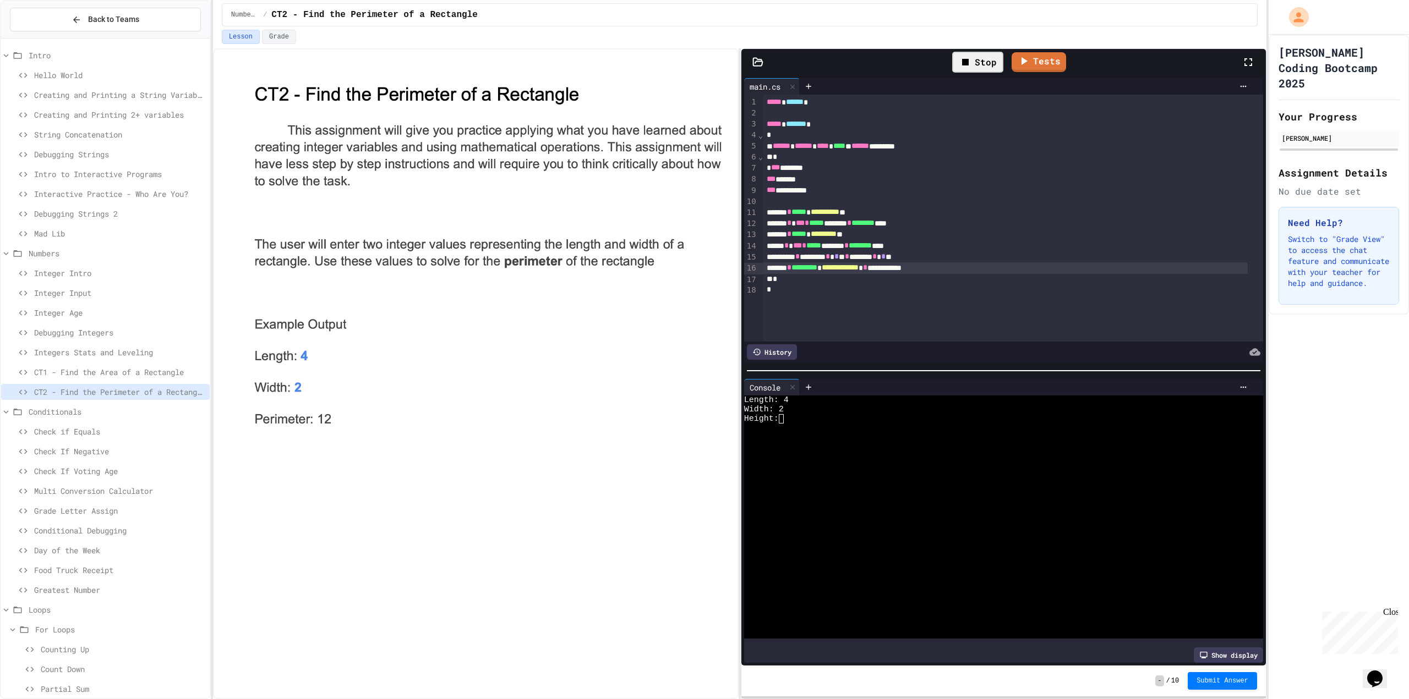
click at [979, 64] on div "Stop" at bounding box center [977, 62] width 51 height 21
click at [975, 68] on icon at bounding box center [976, 62] width 13 height 13
click at [837, 466] on div at bounding box center [994, 465] width 500 height 9
click at [1016, 61] on icon at bounding box center [1013, 59] width 12 height 14
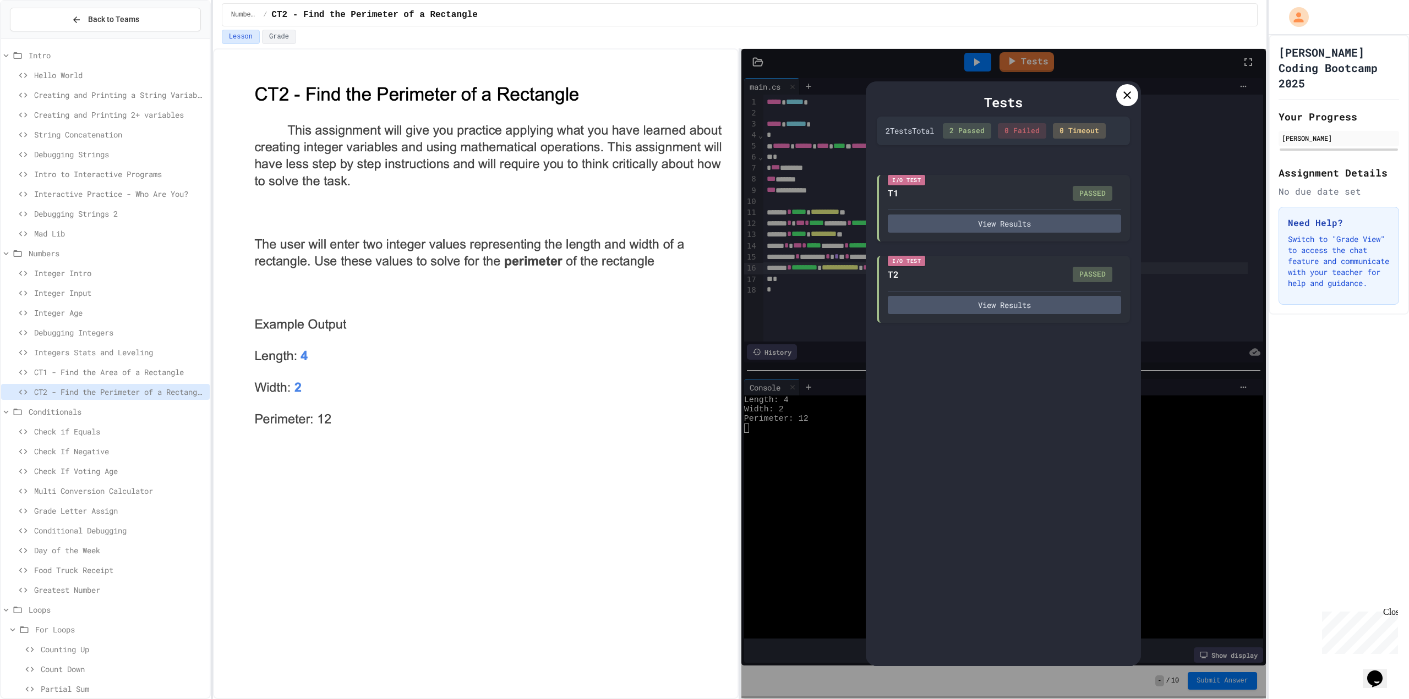
click at [1122, 95] on icon at bounding box center [1126, 95] width 13 height 13
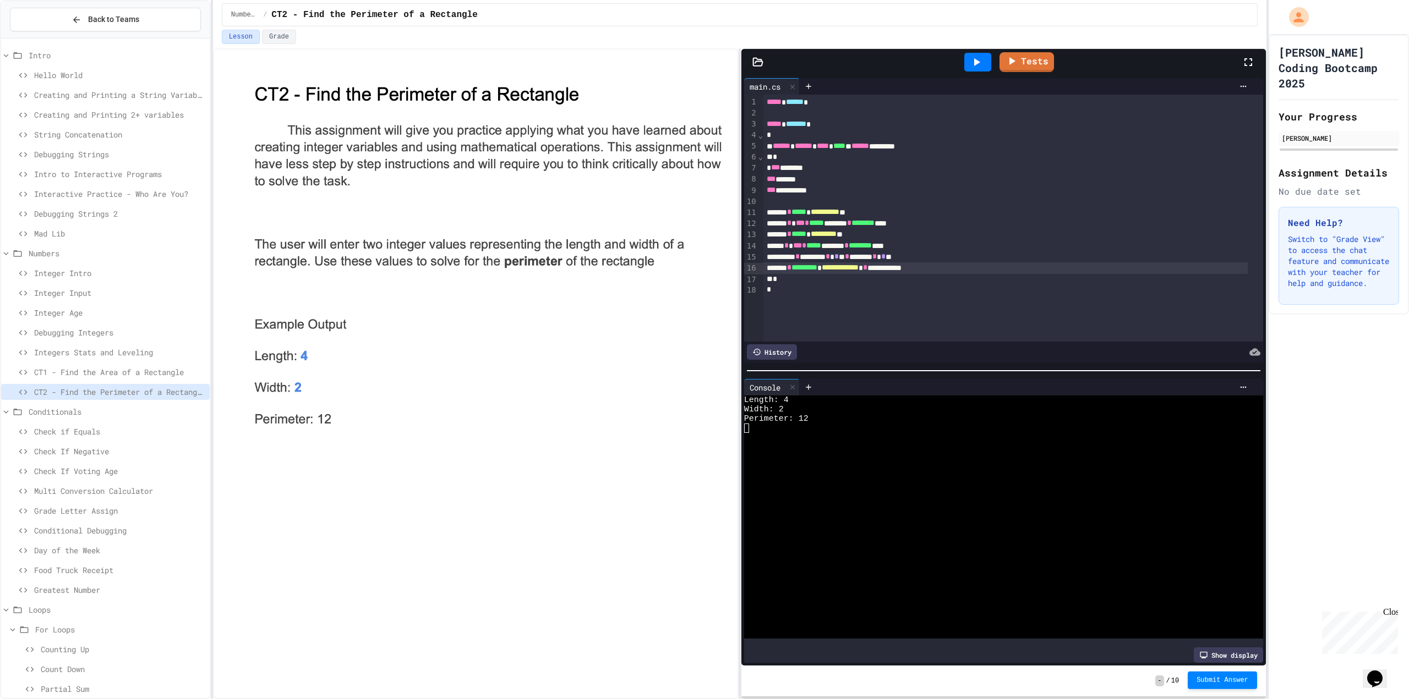
click at [1242, 686] on button "Submit Answer" at bounding box center [1221, 681] width 69 height 18
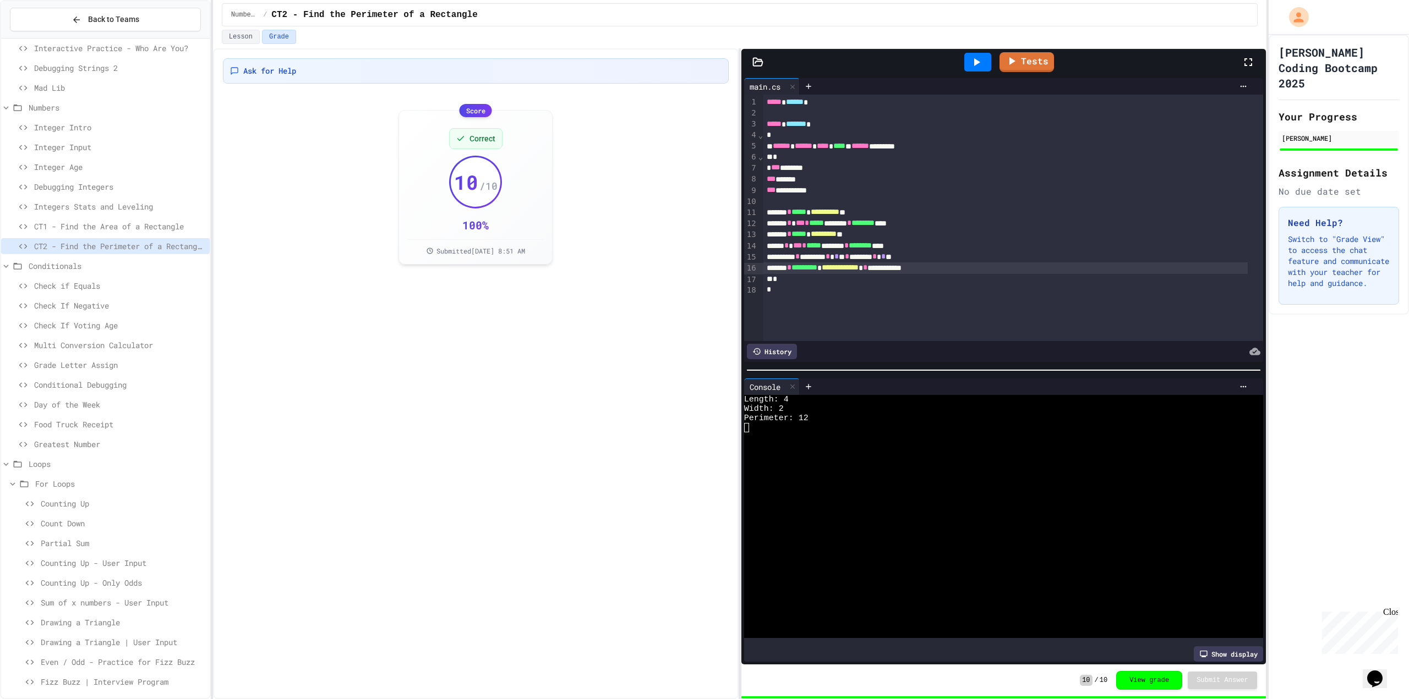
scroll to position [170, 0]
